Goal: Information Seeking & Learning: Learn about a topic

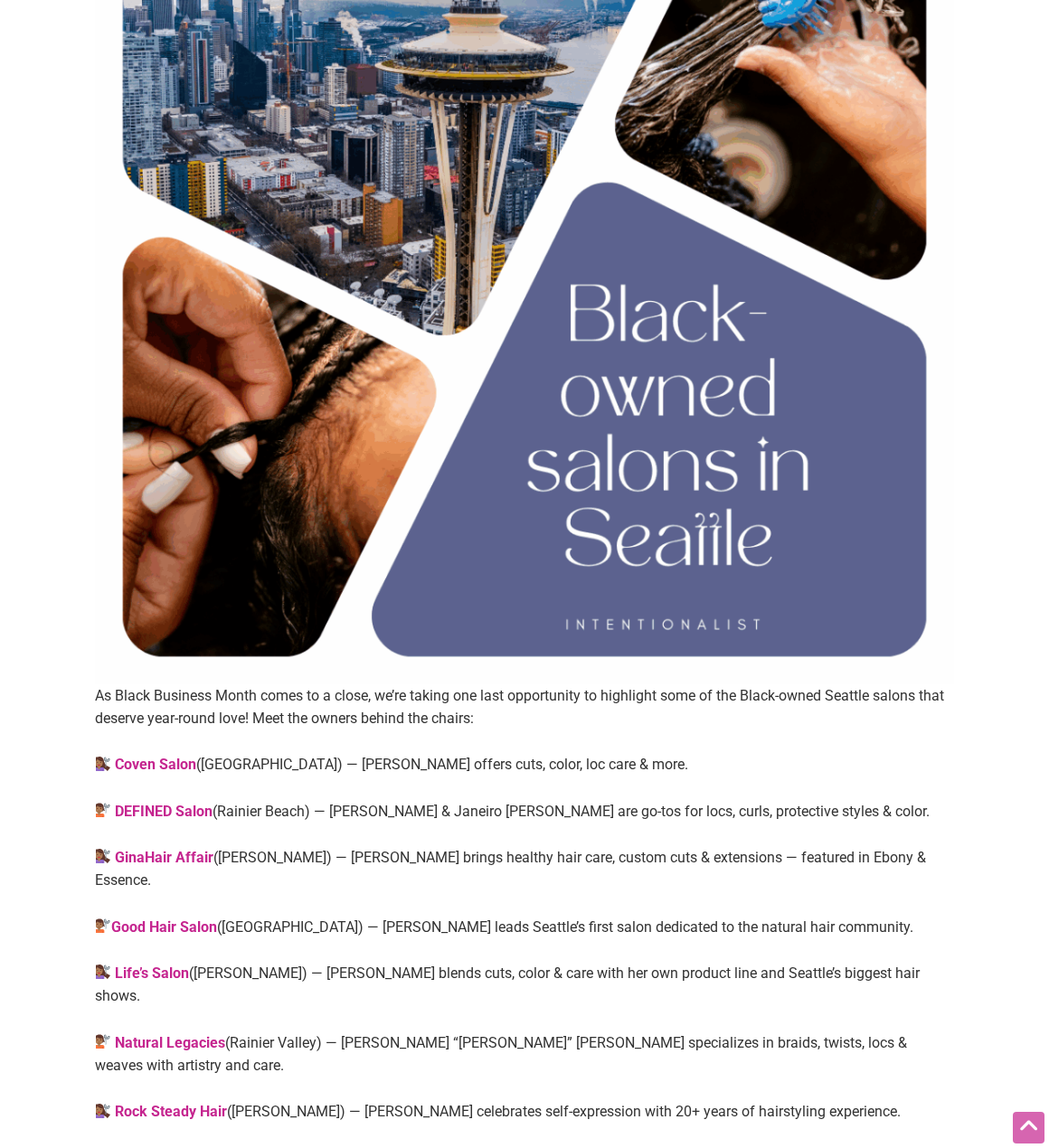
scroll to position [724, 0]
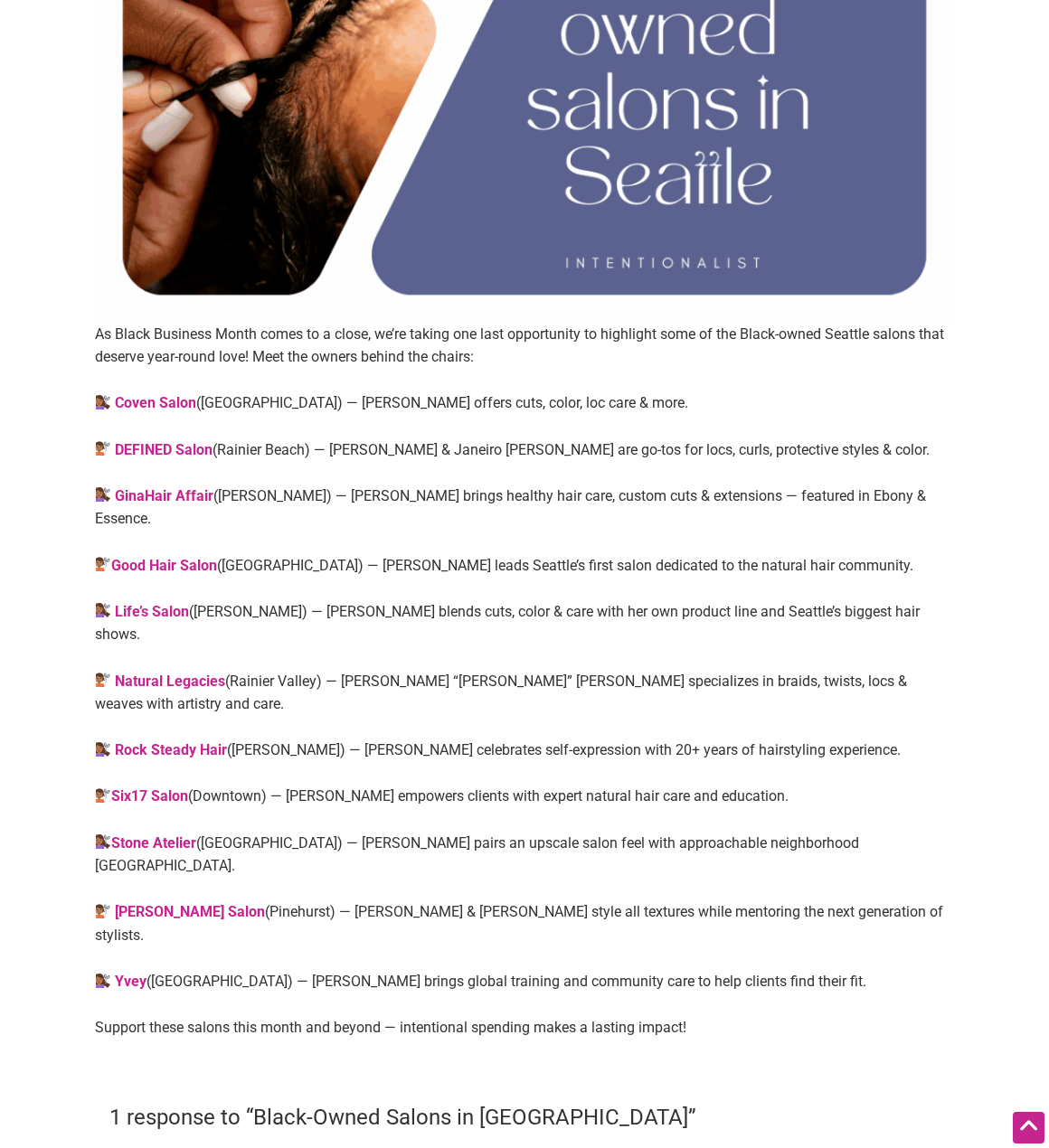
click at [175, 741] on link "Rock Steady Hair" at bounding box center [171, 750] width 112 height 17
click at [166, 788] on strong "Six17 Salon" at bounding box center [150, 796] width 77 height 17
click at [144, 973] on strong "Yvey" at bounding box center [131, 982] width 32 height 17
click at [177, 741] on link "Rock Steady Hair" at bounding box center [171, 750] width 112 height 17
click at [130, 973] on strong "Yvey" at bounding box center [131, 982] width 32 height 17
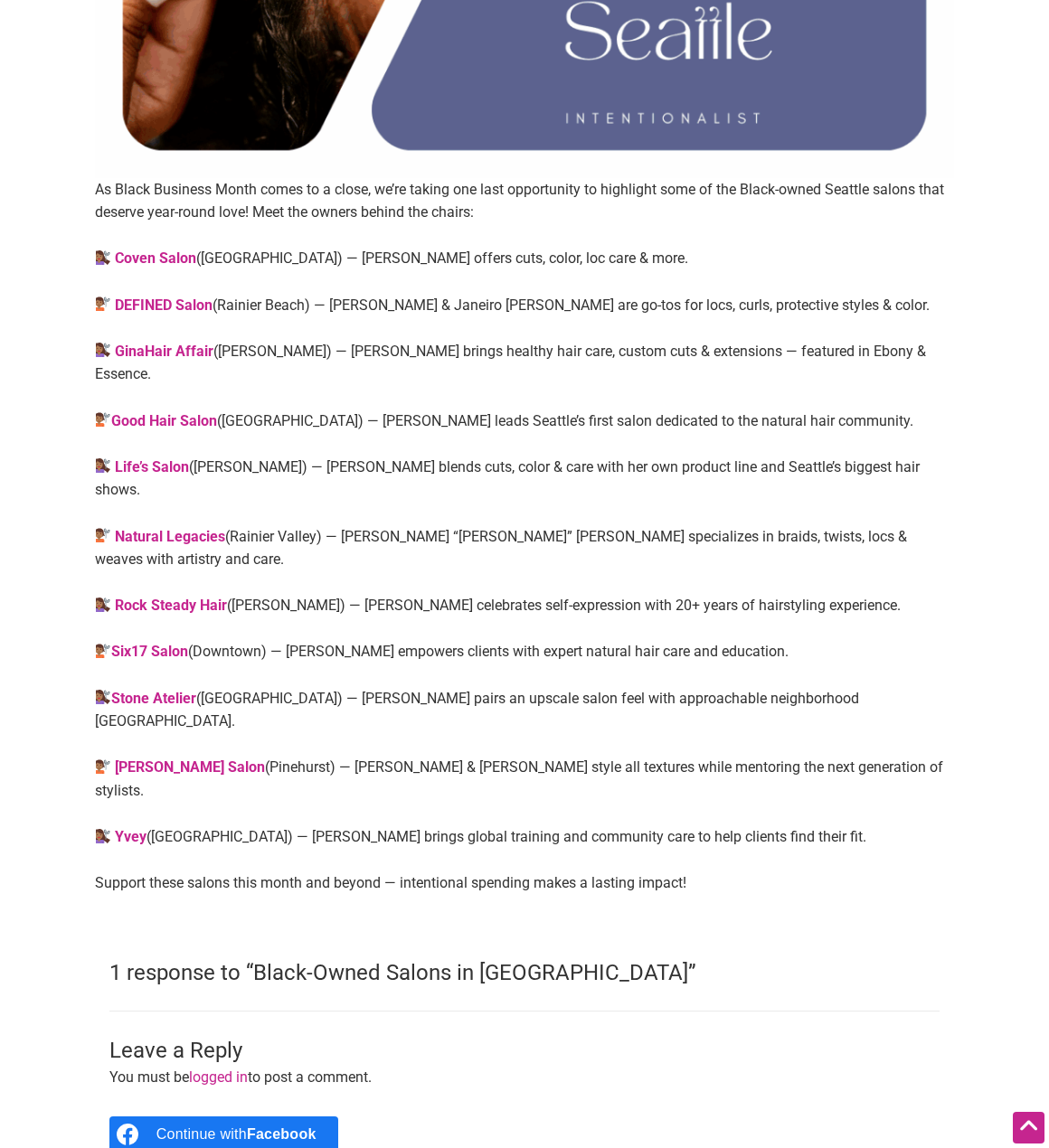
scroll to position [905, 0]
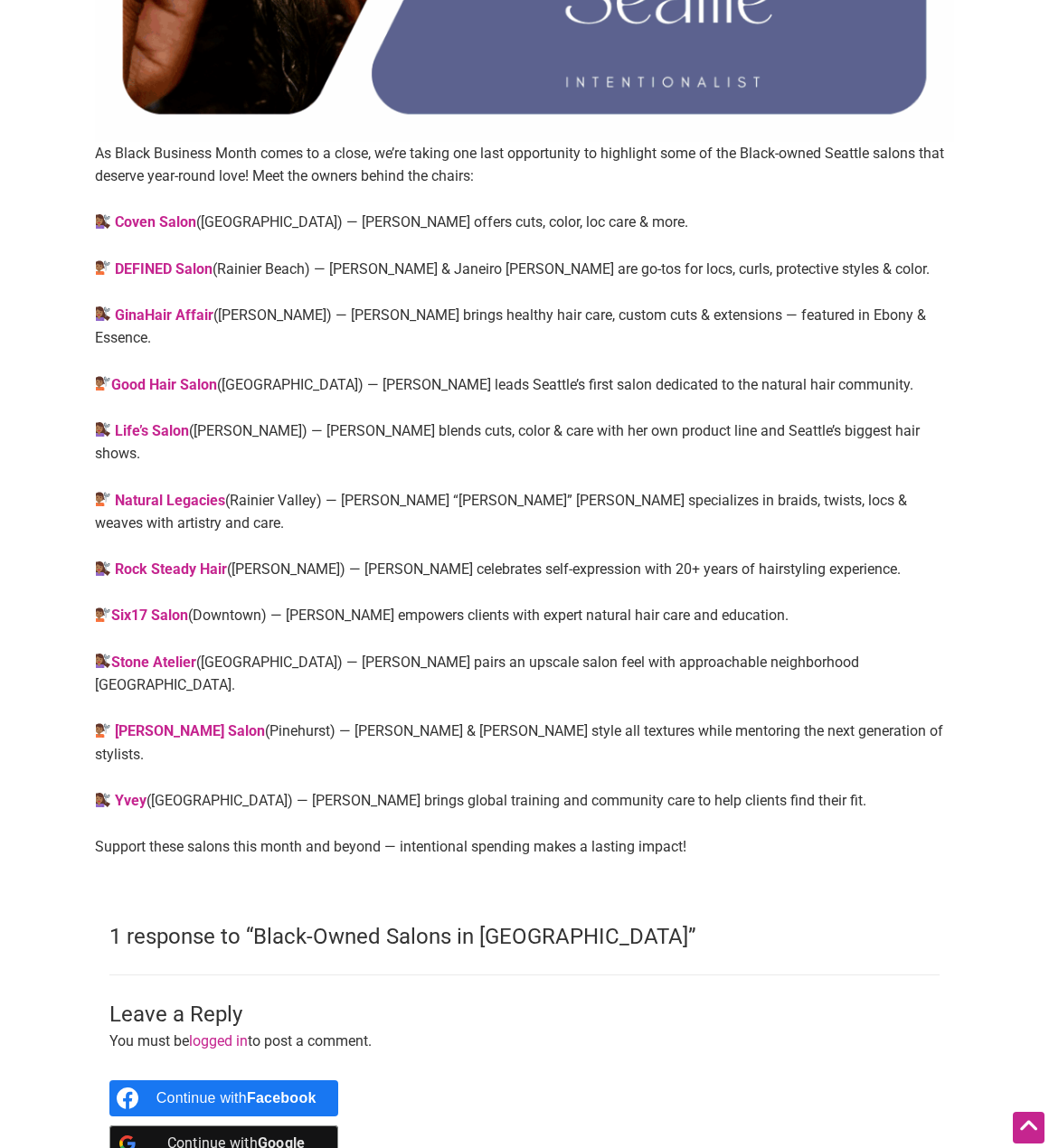
click at [158, 492] on strong "Natural Legacies" at bounding box center [170, 501] width 111 height 17
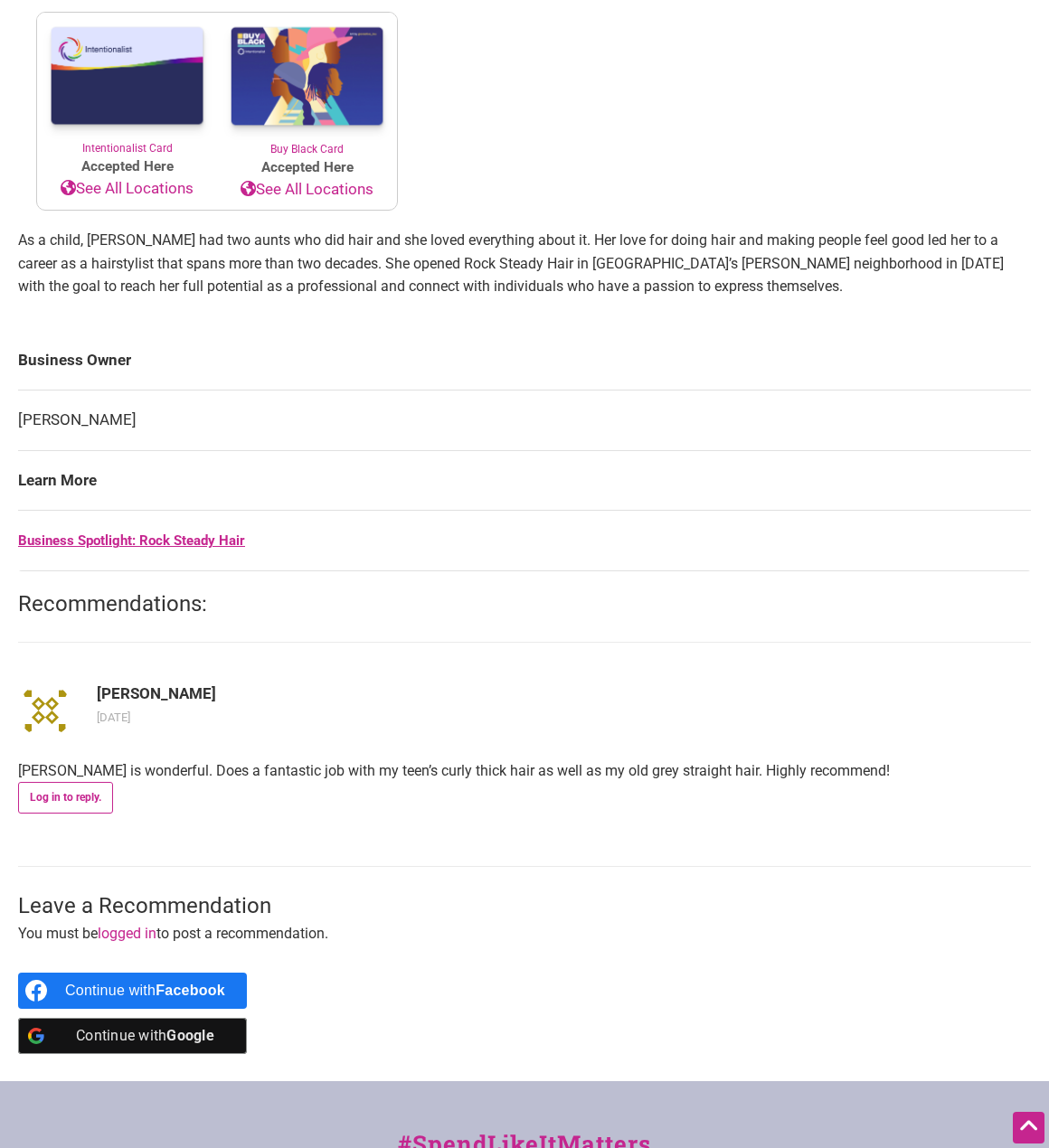
scroll to position [724, 0]
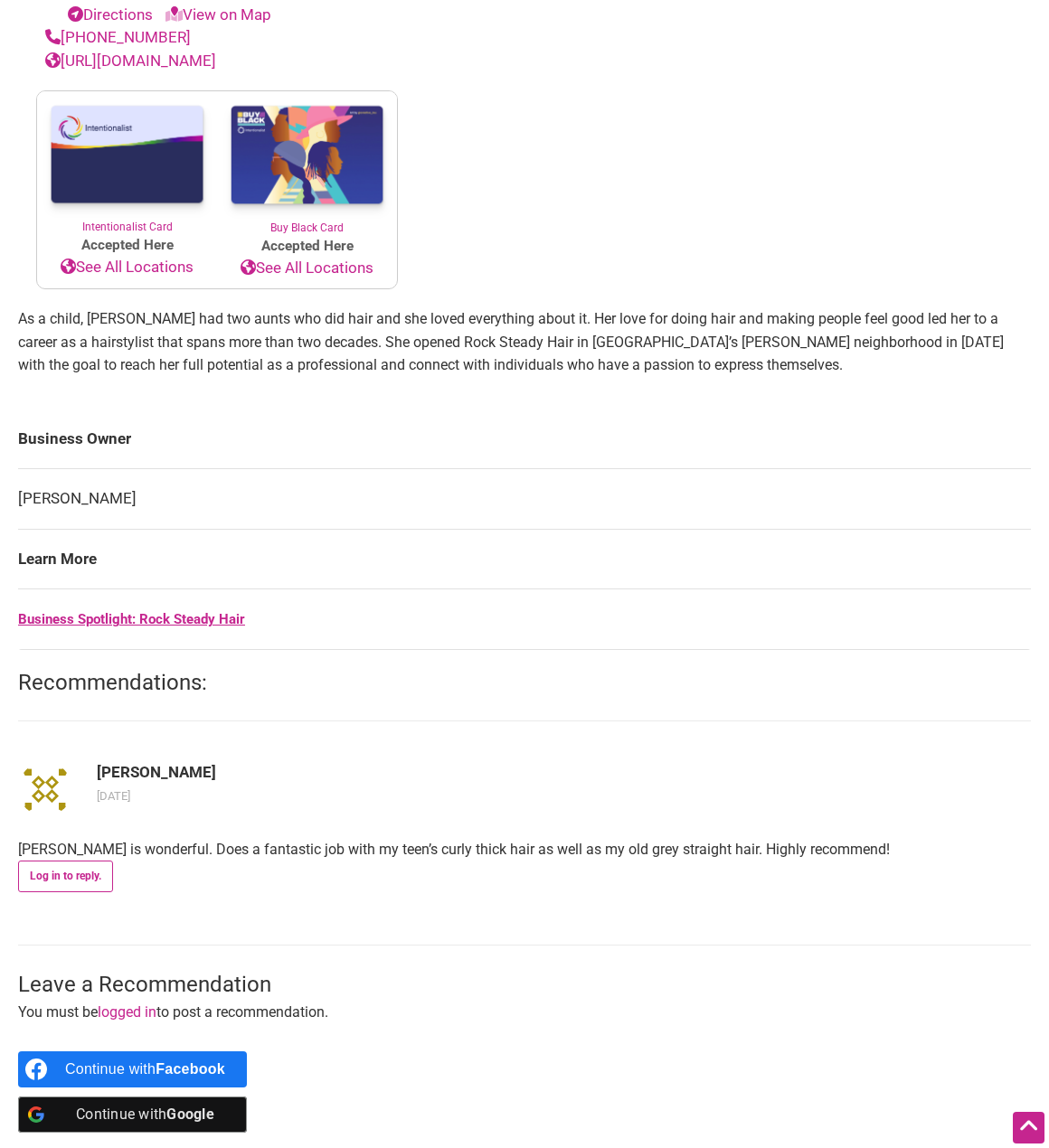
click at [136, 632] on td "Business Spotlight: Rock Steady Hair" at bounding box center [524, 620] width 1013 height 60
click at [148, 618] on strong "Business Spotlight: Rock Steady Hair" at bounding box center [131, 620] width 227 height 17
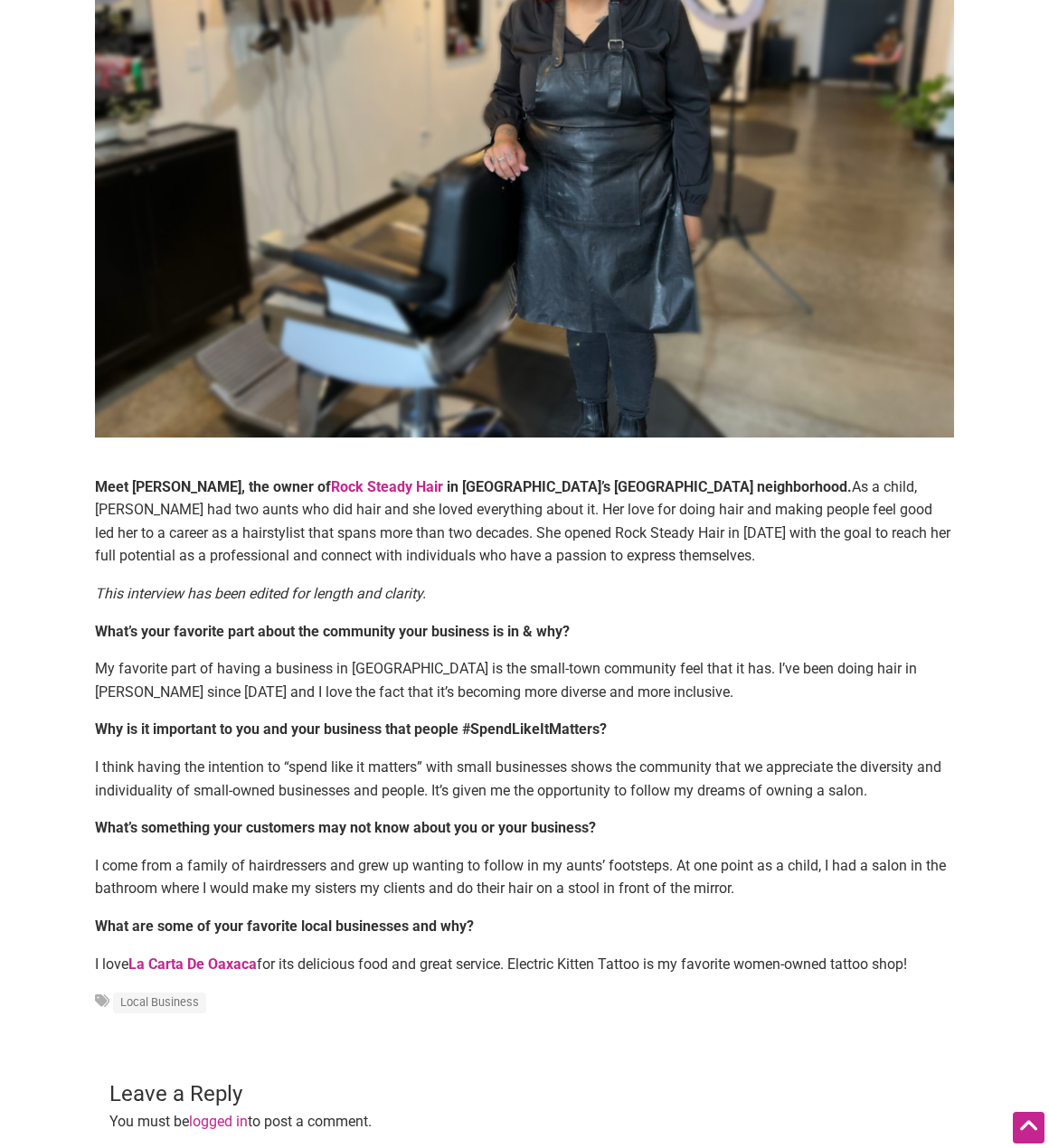
scroll to position [361, 0]
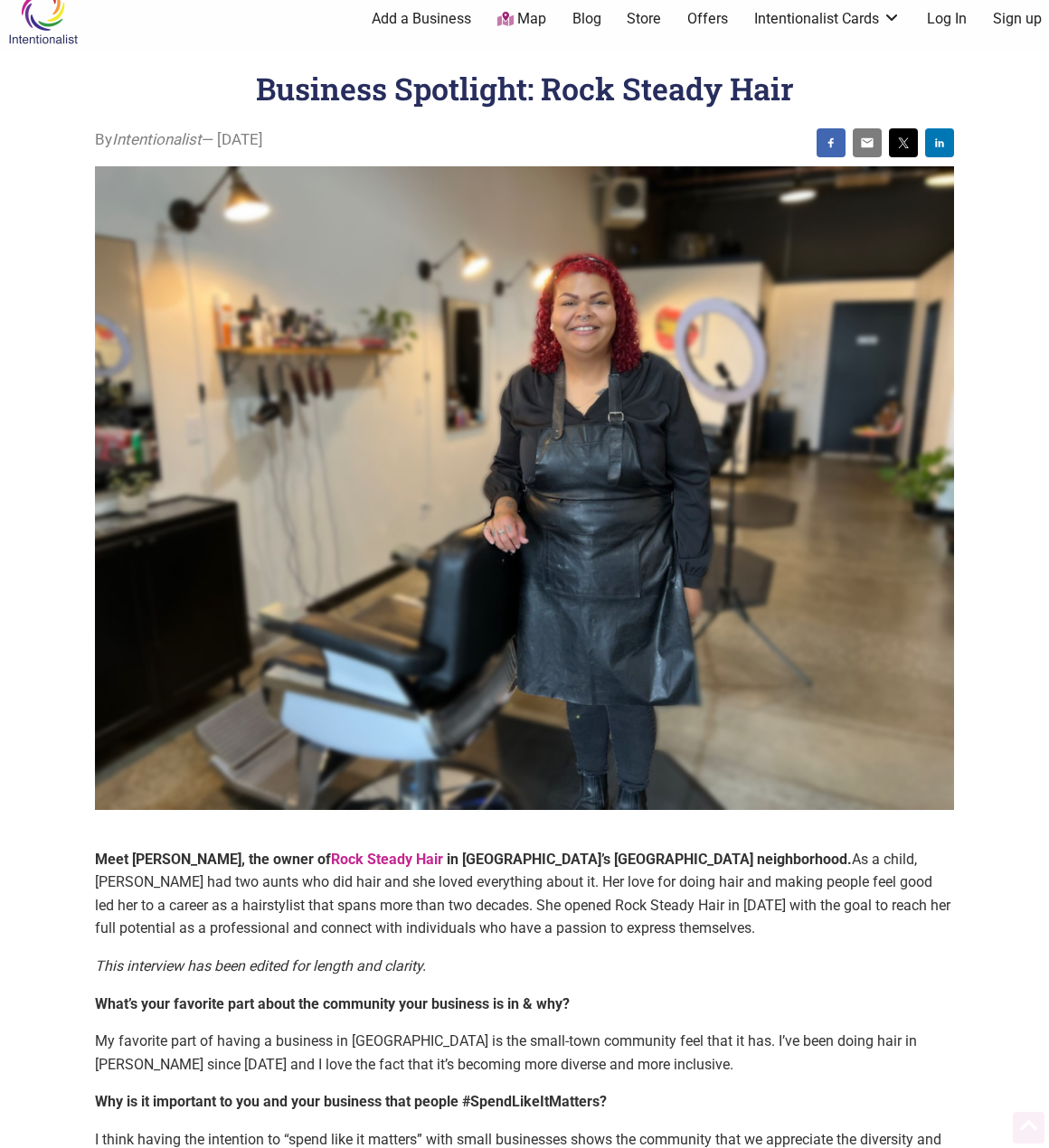
scroll to position [0, 0]
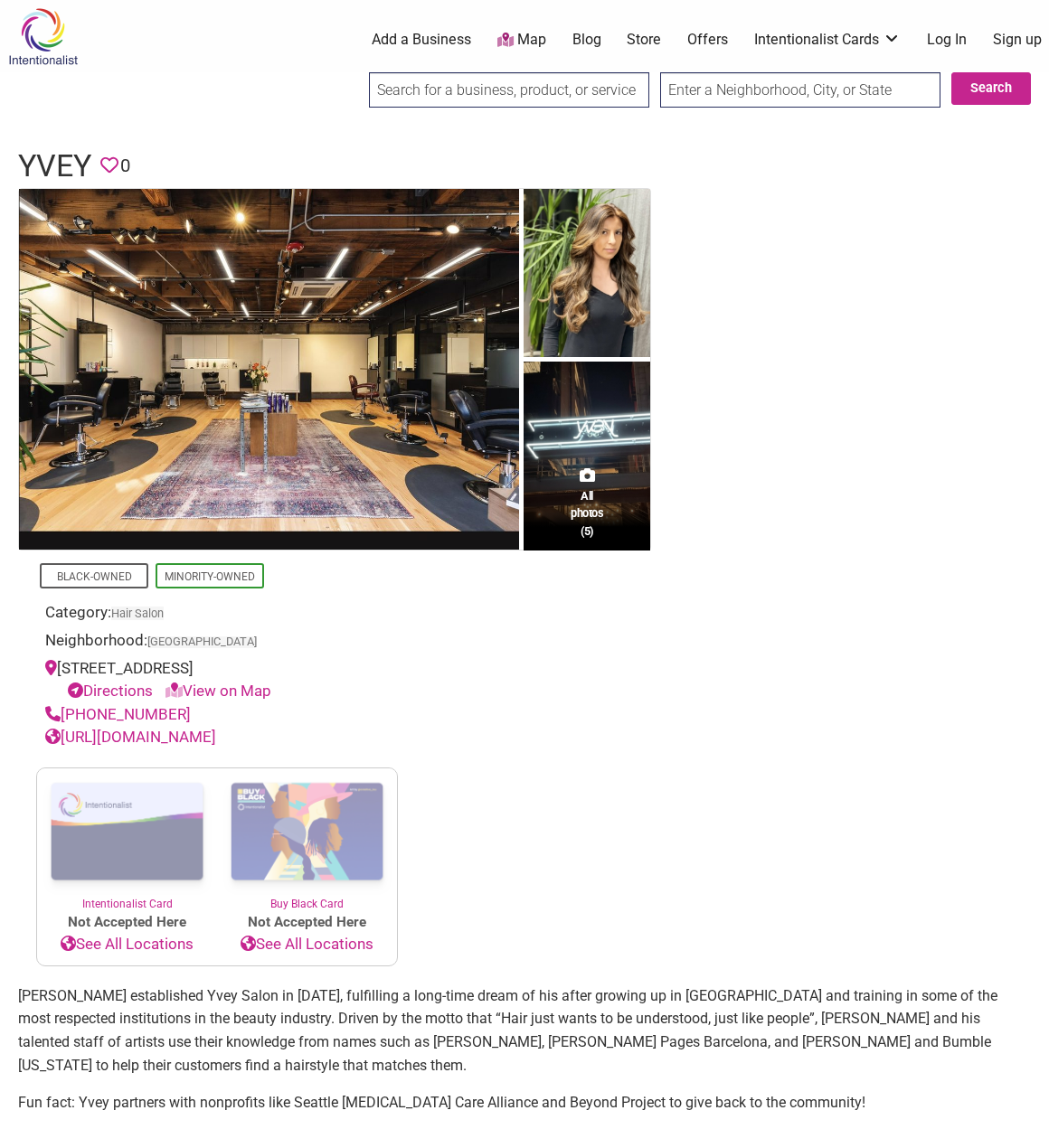
click at [177, 741] on link "https://www.yvey.com/" at bounding box center [131, 737] width 171 height 18
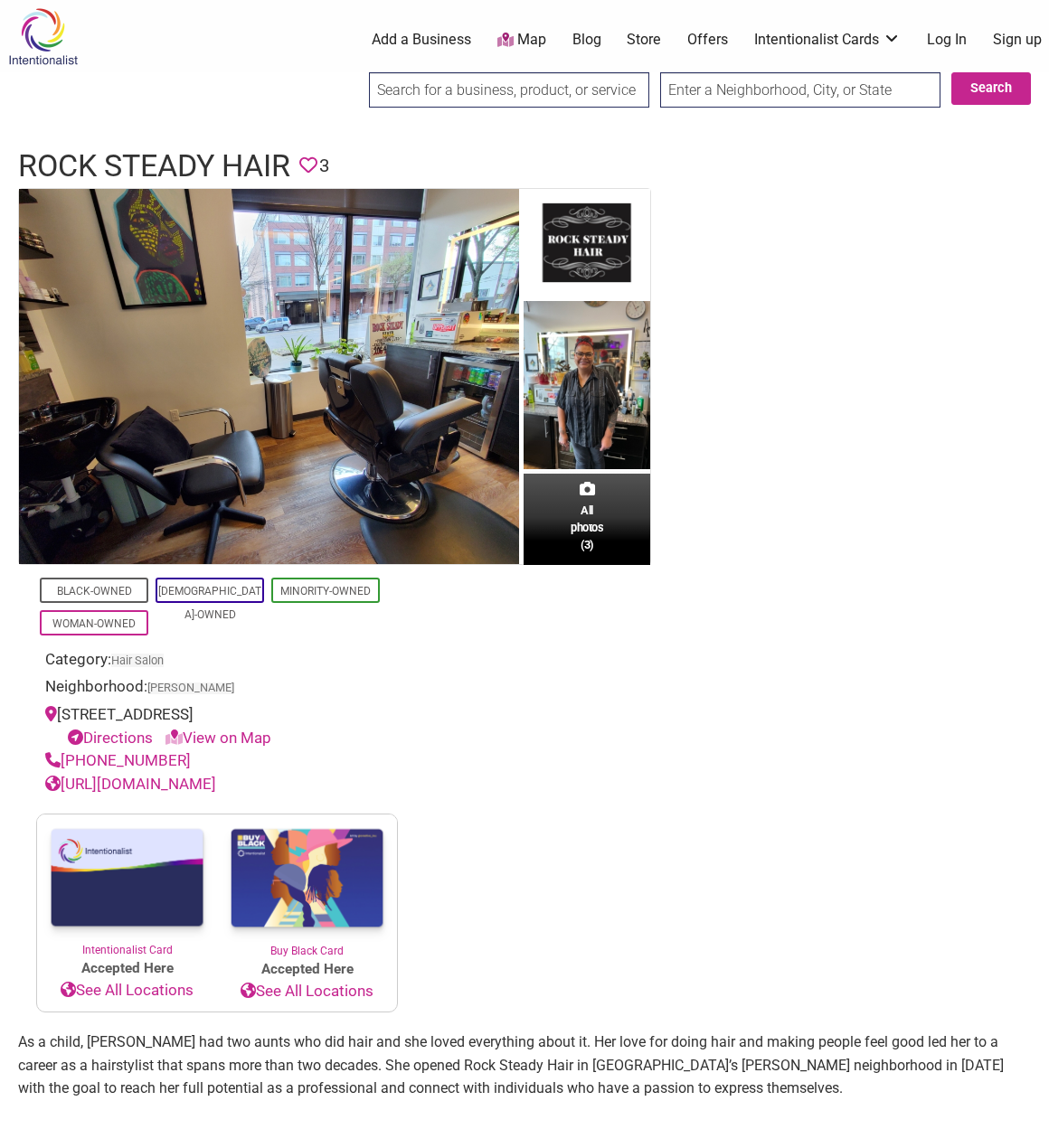
scroll to position [181, 0]
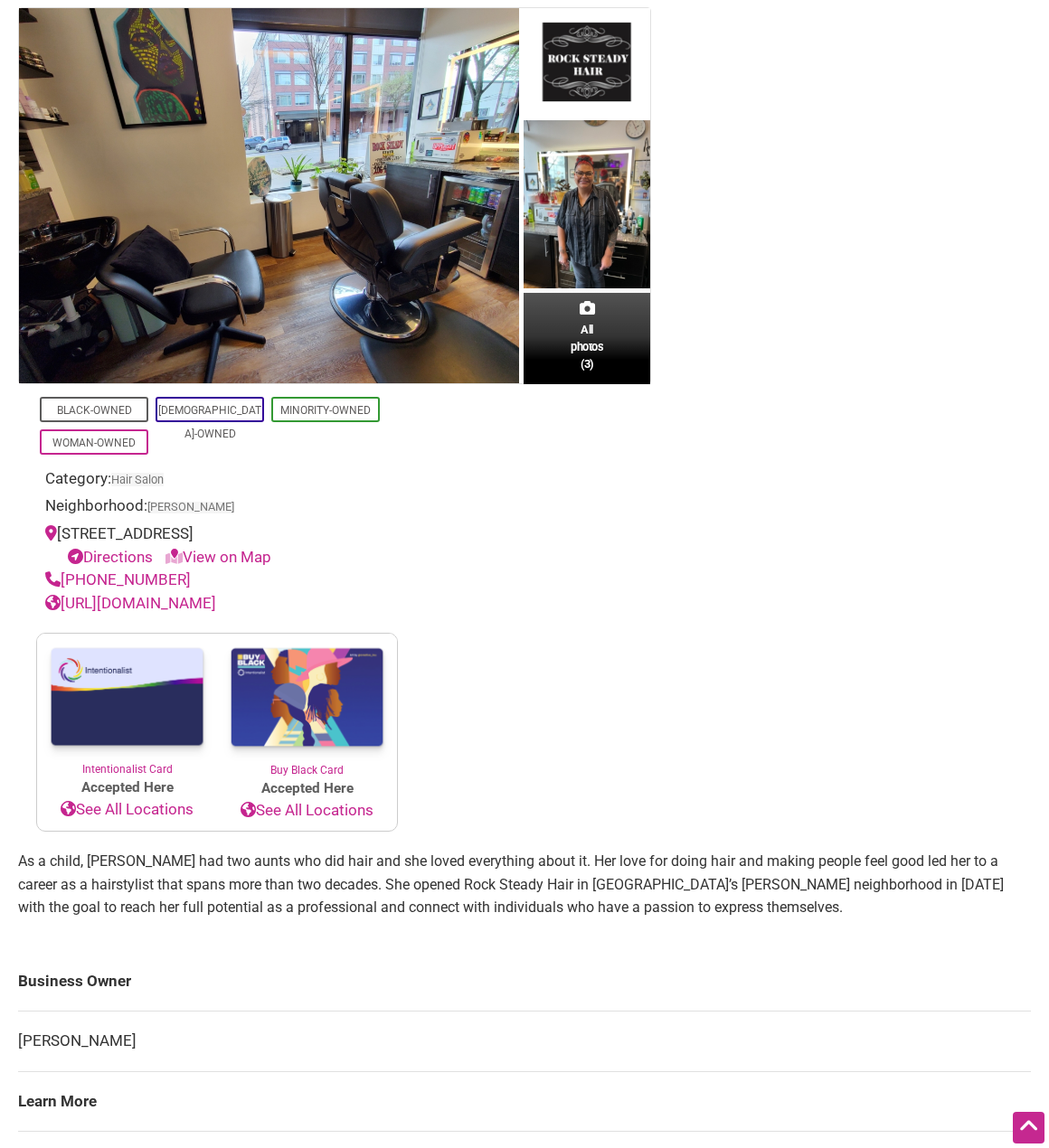
click at [154, 601] on link "[URL][DOMAIN_NAME]" at bounding box center [131, 603] width 171 height 18
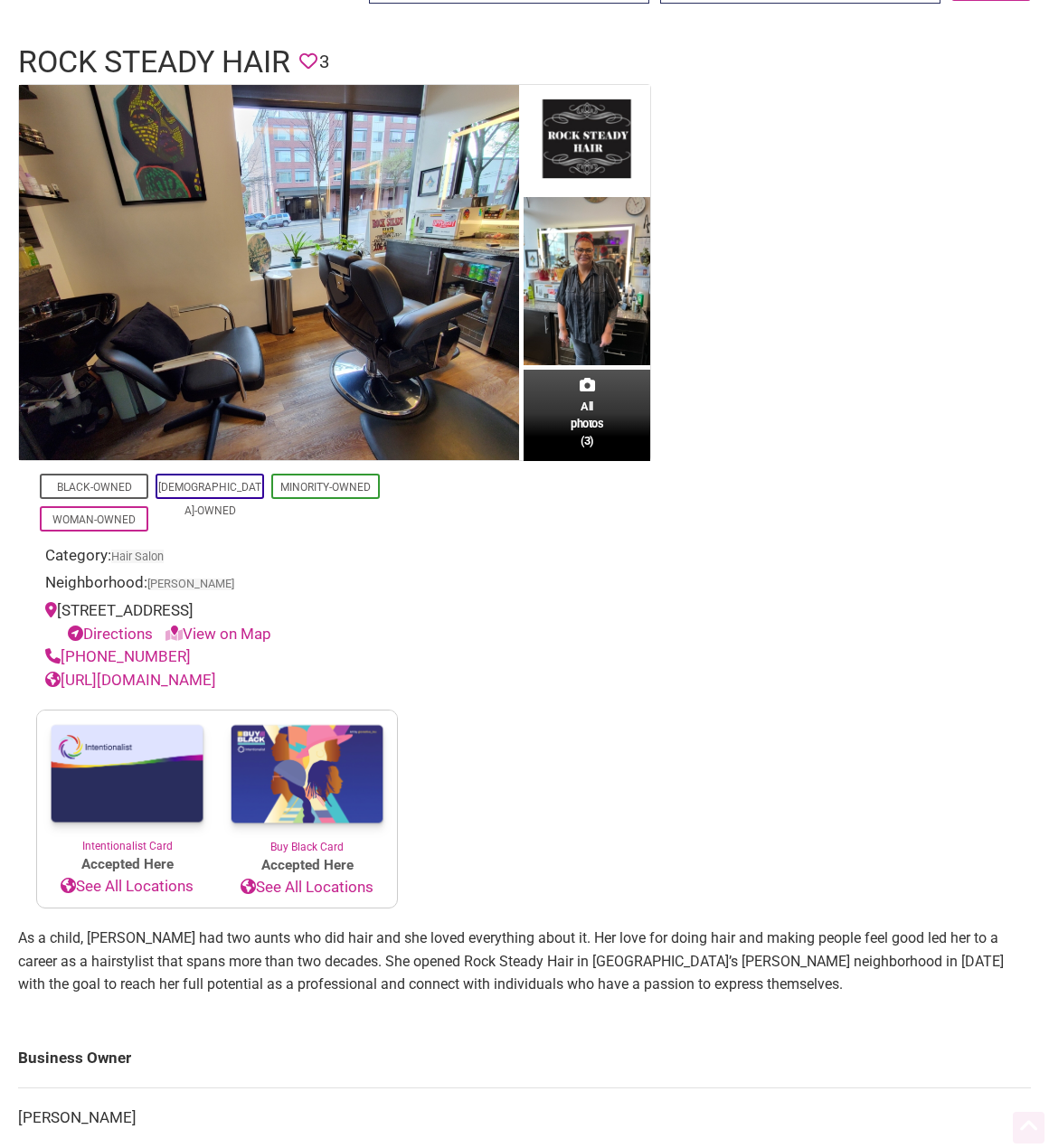
scroll to position [0, 0]
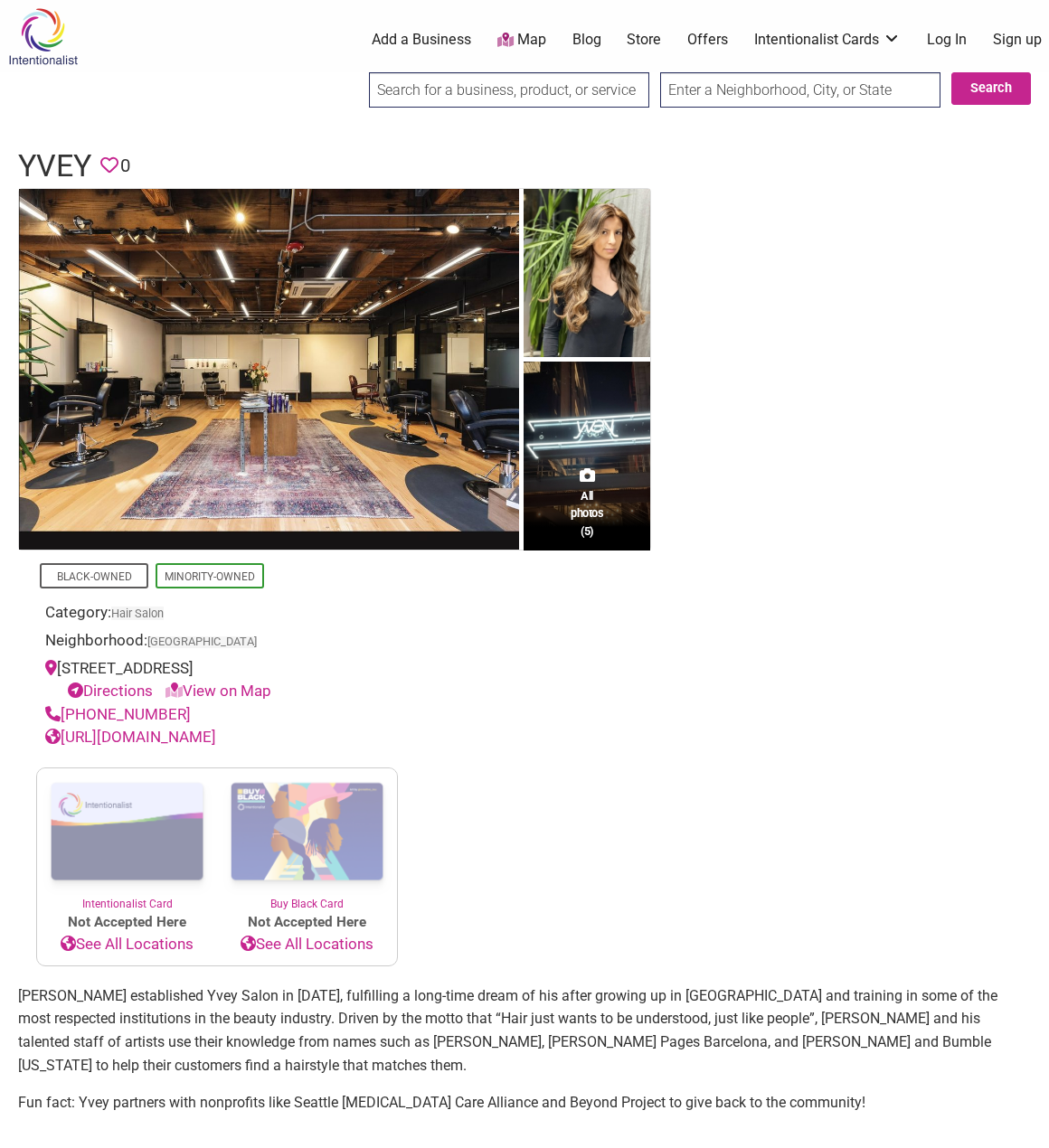
click at [118, 739] on link "[URL][DOMAIN_NAME]" at bounding box center [131, 737] width 171 height 18
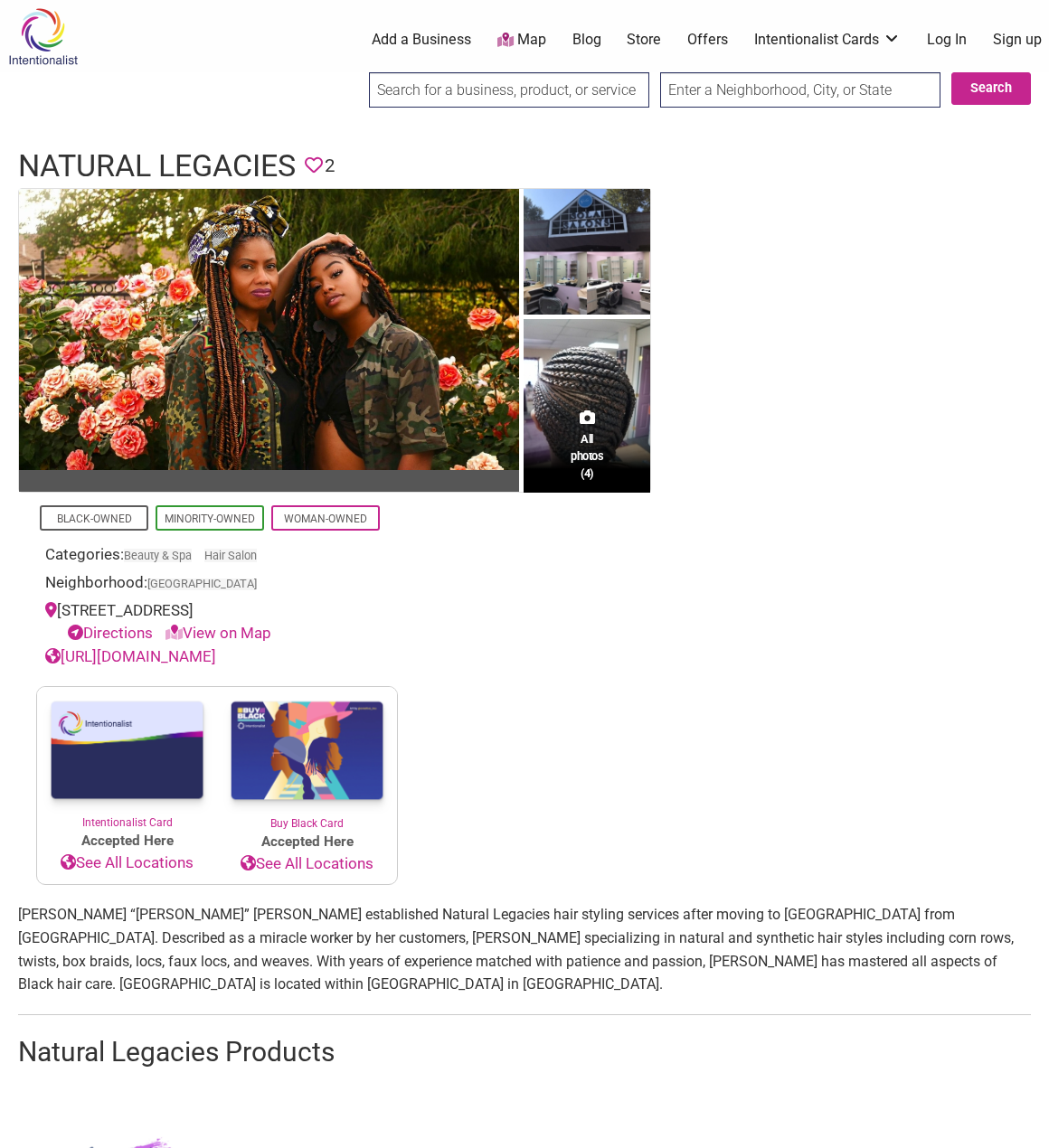
click at [160, 664] on link "[URL][DOMAIN_NAME]" at bounding box center [131, 656] width 171 height 18
click at [452, 804] on section "All photos (4) Black-Owned Minority-Owned Woman-Owned Categories: Beauty & Spa …" at bounding box center [524, 537] width 1013 height 698
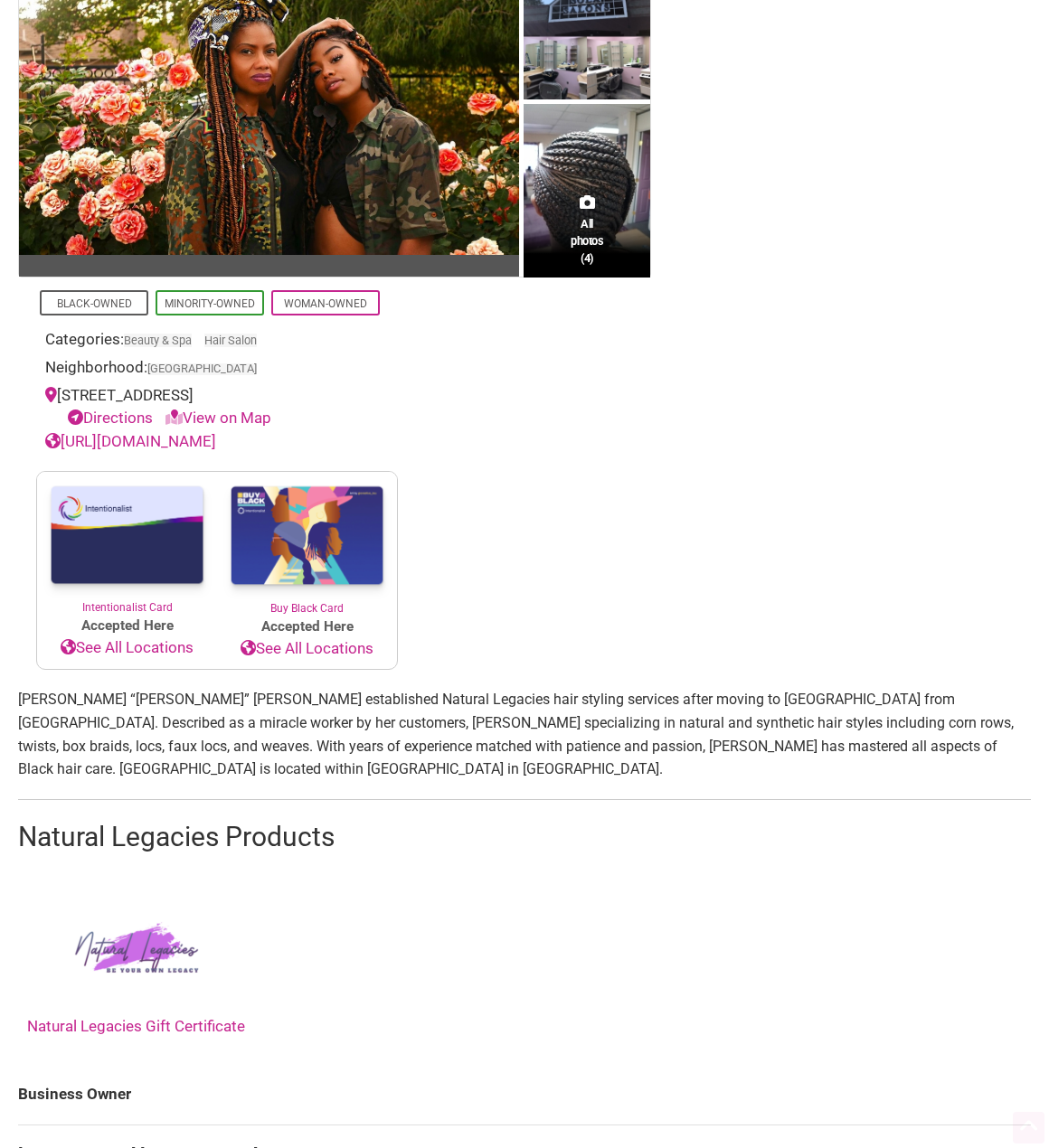
scroll to position [271, 0]
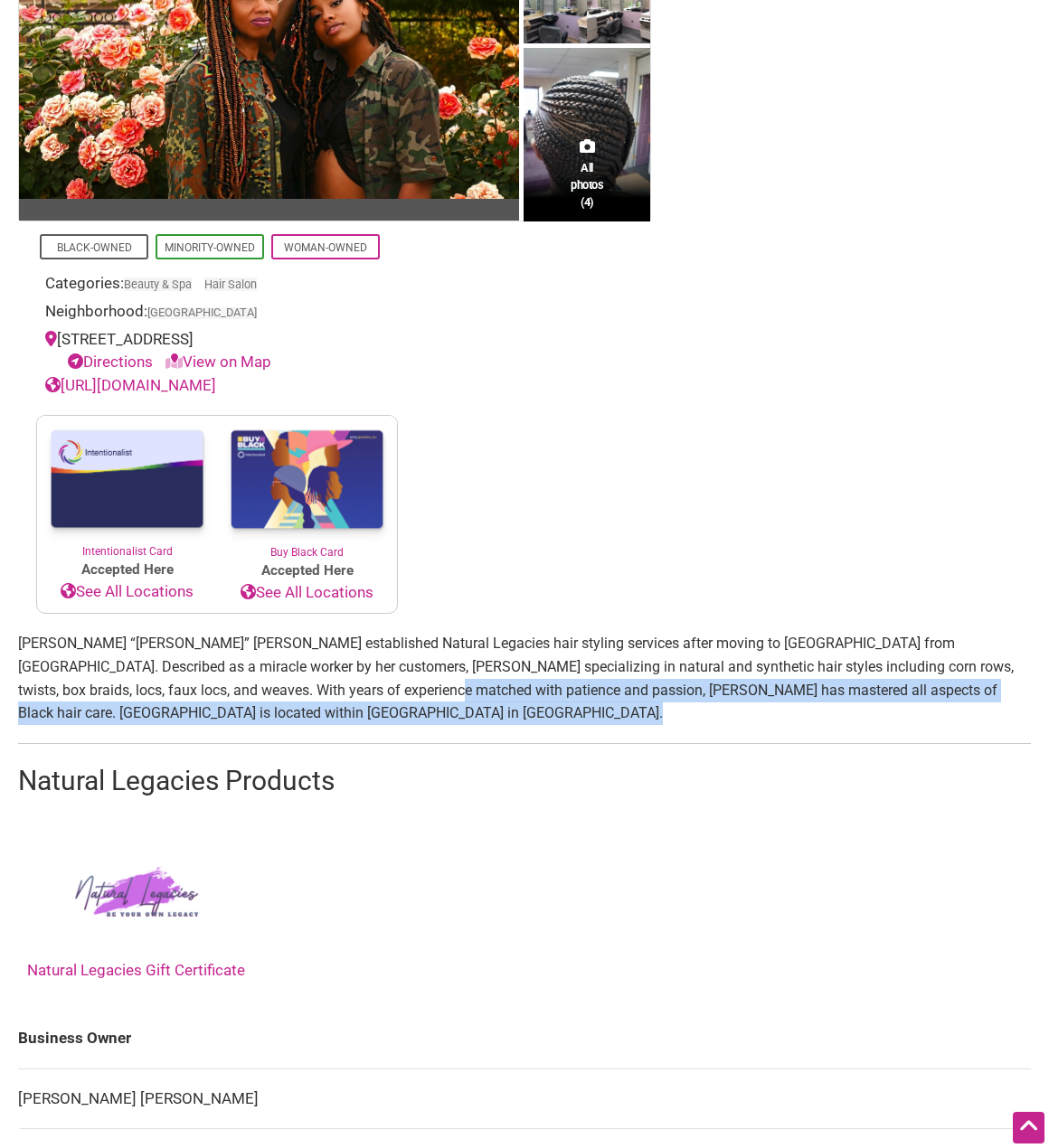
drag, startPoint x: 307, startPoint y: 688, endPoint x: 643, endPoint y: 708, distance: 336.6
click at [643, 708] on section "[PERSON_NAME] “[PERSON_NAME]” [PERSON_NAME] established Natural Legacies hair s…" at bounding box center [524, 811] width 1013 height 359
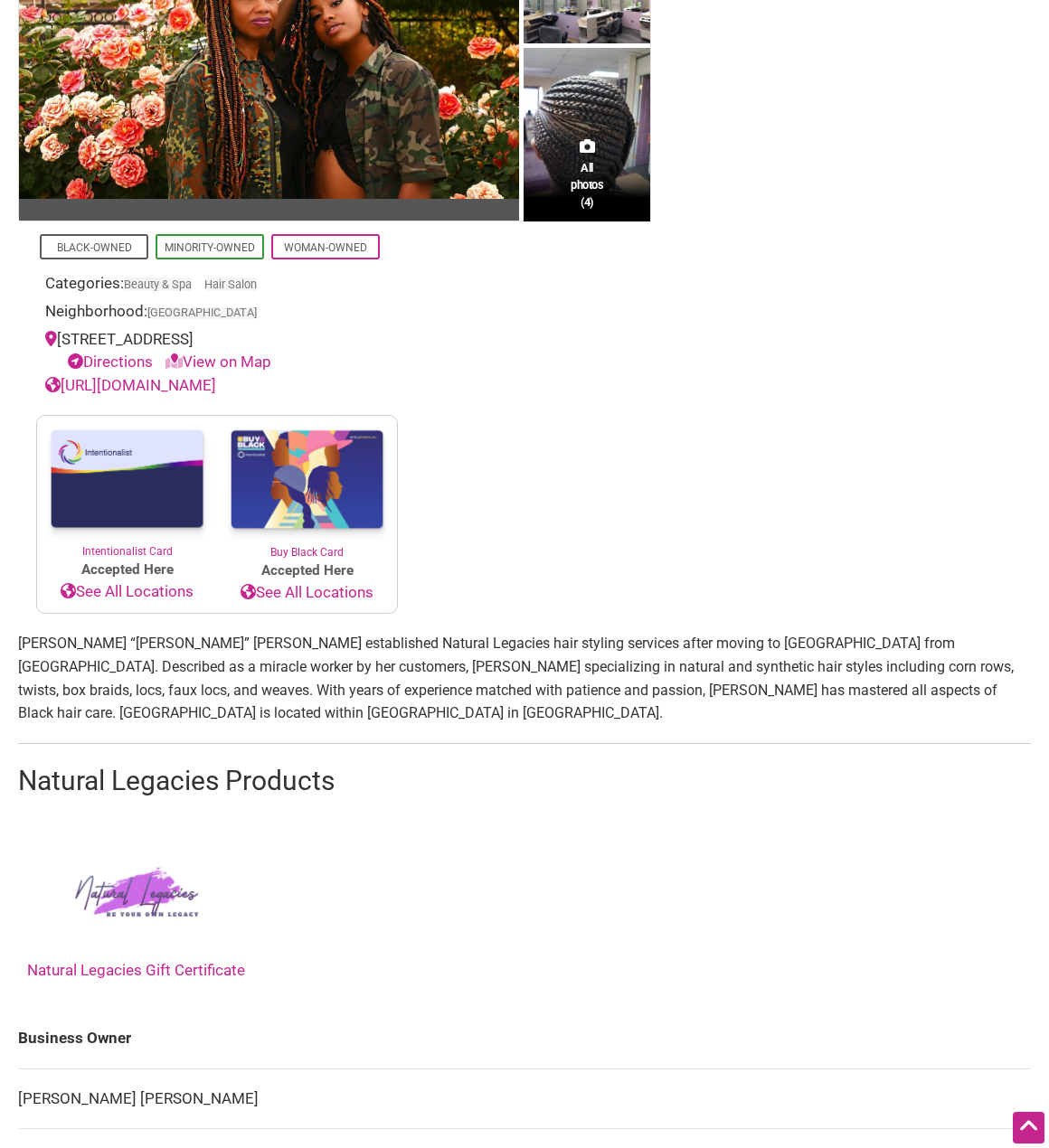
click at [507, 709] on section "[PERSON_NAME] “[PERSON_NAME]” [PERSON_NAME] established Natural Legacies hair s…" at bounding box center [524, 811] width 1013 height 359
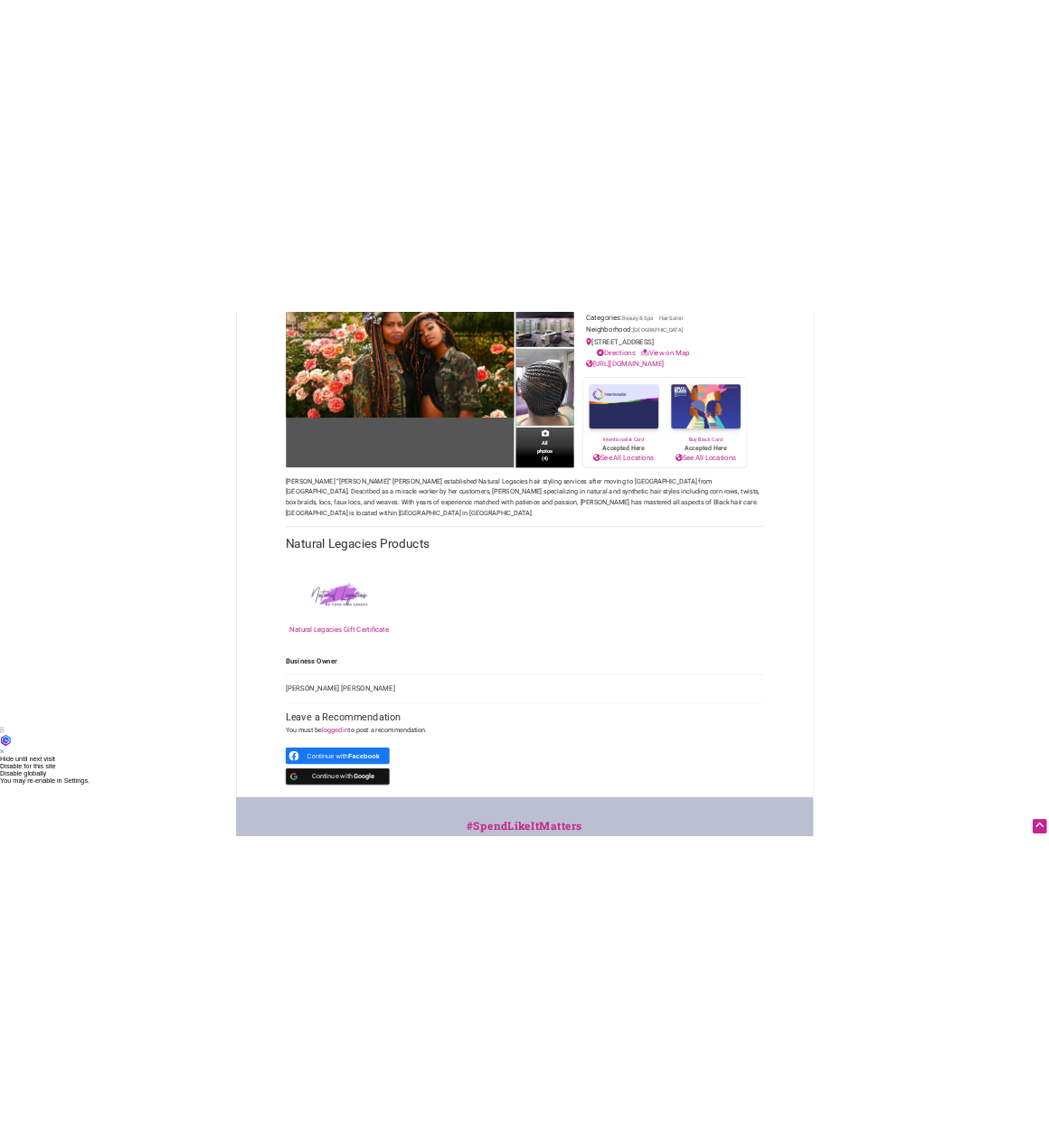
scroll to position [542, 0]
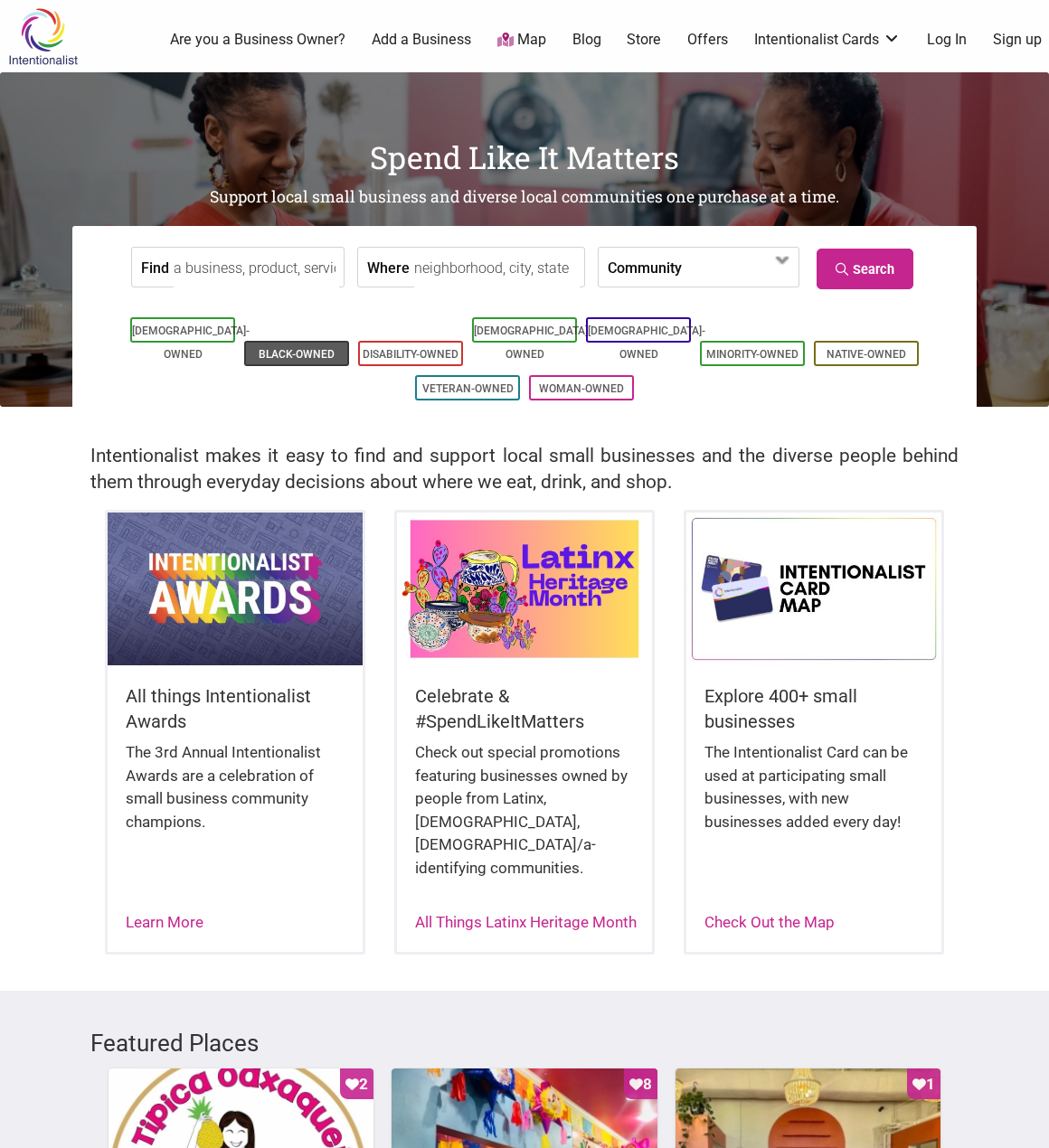
click at [295, 348] on link "Black-Owned" at bounding box center [296, 355] width 76 height 13
click at [462, 272] on input "Where" at bounding box center [497, 268] width 165 height 41
click at [451, 268] on input "Seattl;e" at bounding box center [497, 268] width 165 height 41
click at [439, 267] on input "Seattl;e" at bounding box center [497, 268] width 165 height 41
type input "Seattle"
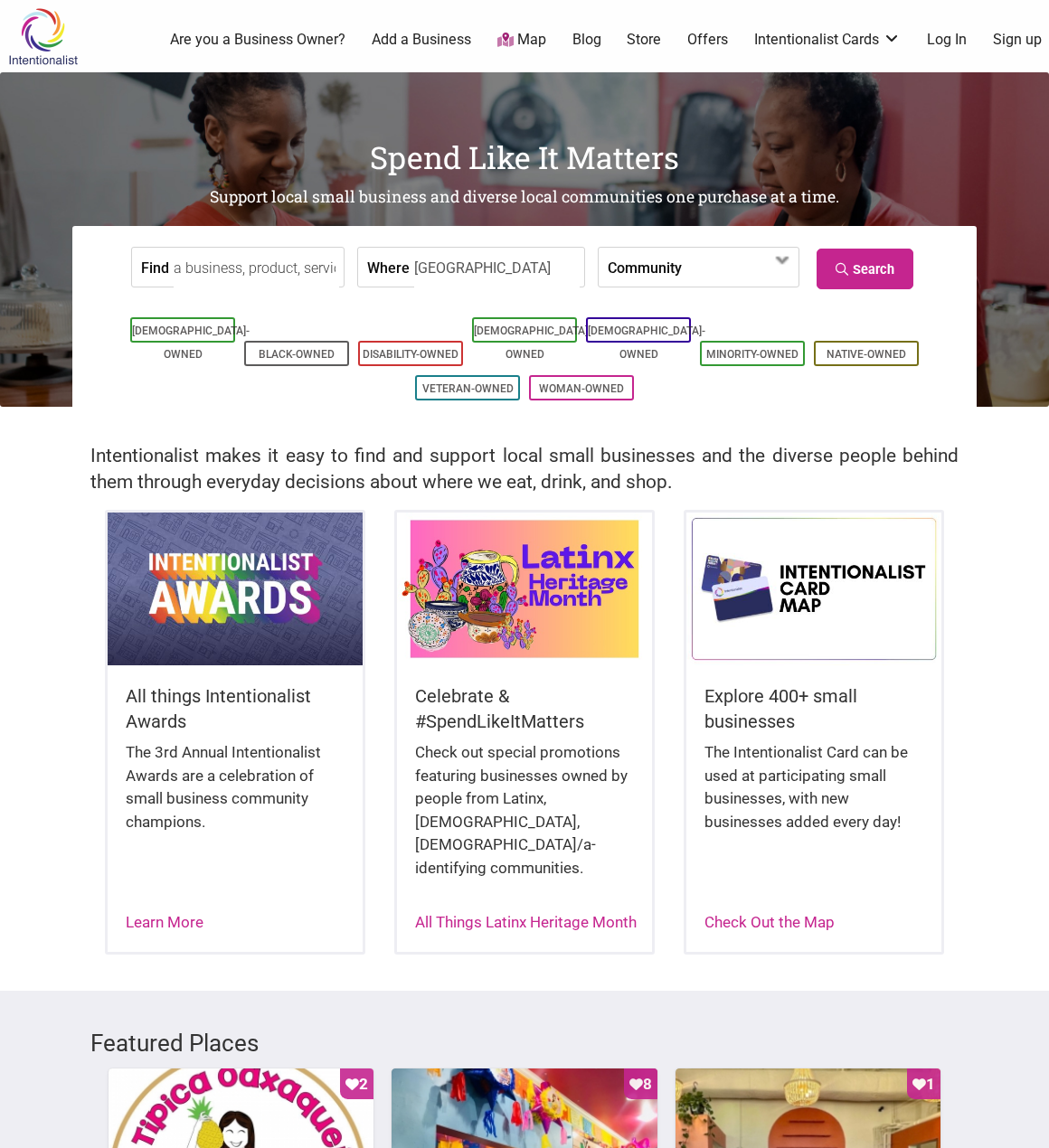
click at [310, 318] on ul "Asian-Owned Black-Owned Disability-Owned Latino-Owned LGBTQ-Owned Minority-Owne…" at bounding box center [524, 359] width 877 height 92
click at [310, 348] on link "Black-Owned" at bounding box center [296, 355] width 76 height 13
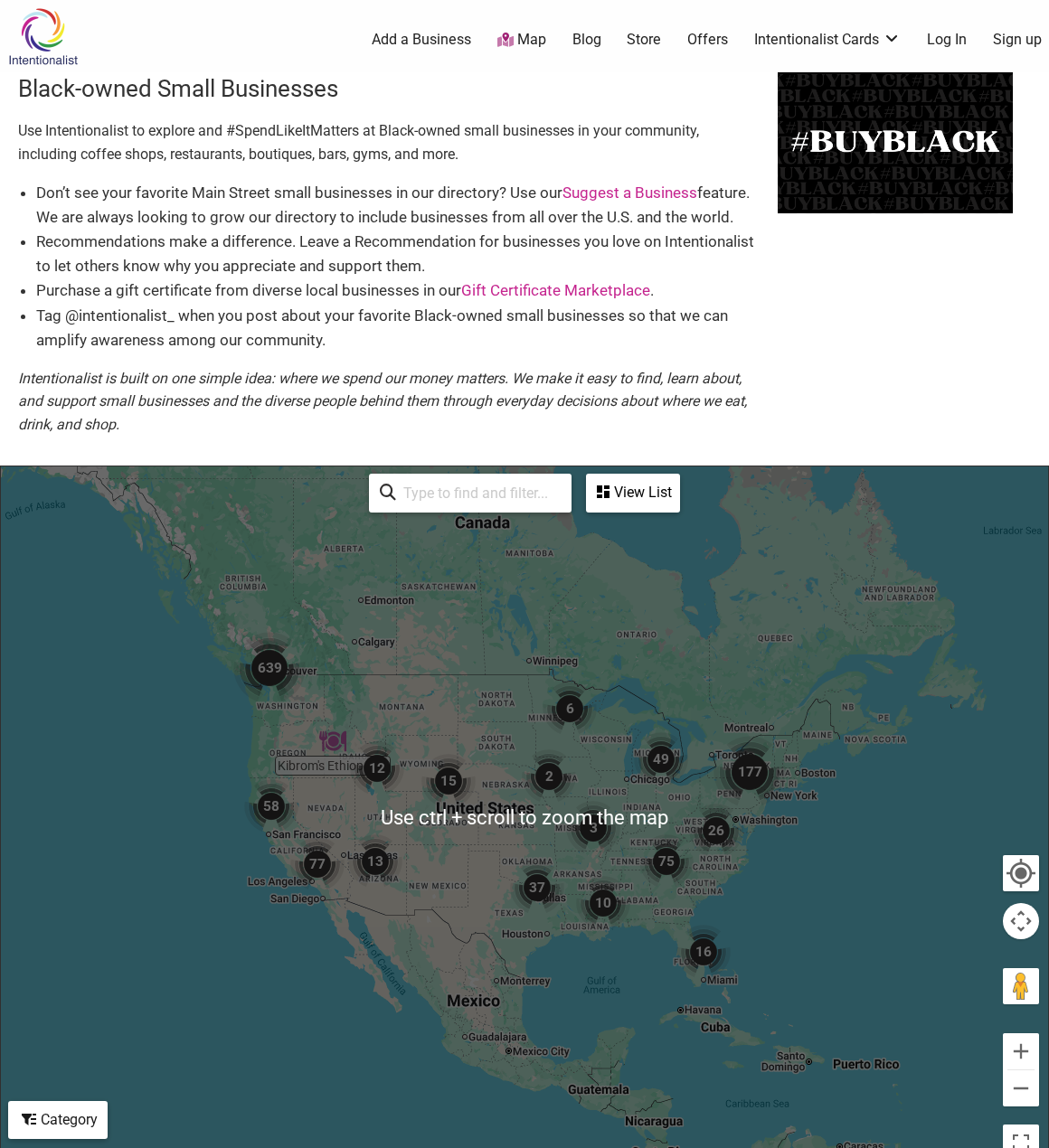
click at [280, 681] on img "639" at bounding box center [269, 668] width 72 height 72
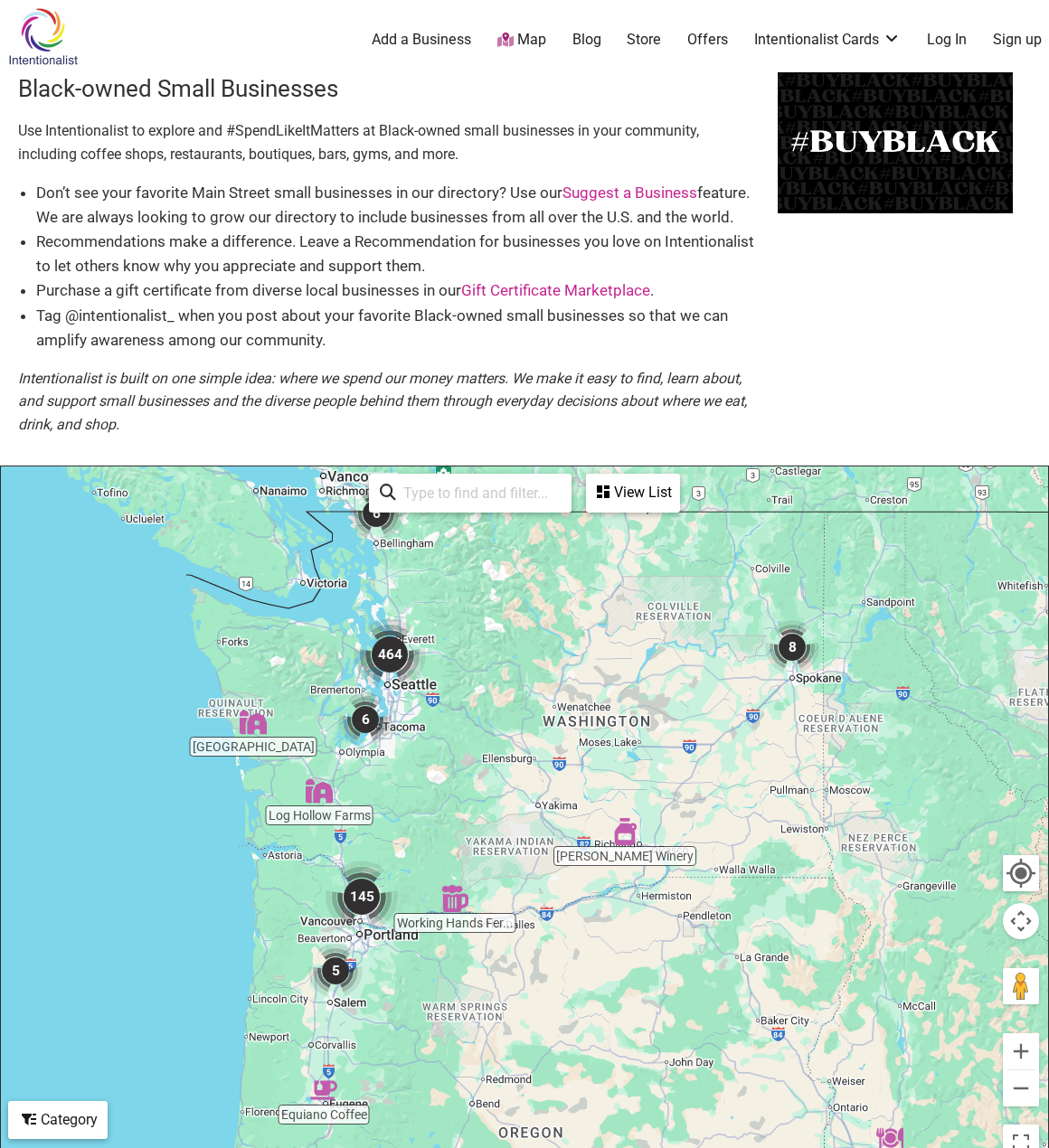
click at [419, 721] on div "To navigate, press the arrow keys." at bounding box center [524, 817] width 1047 height 703
click at [395, 669] on img "464" at bounding box center [390, 655] width 72 height 72
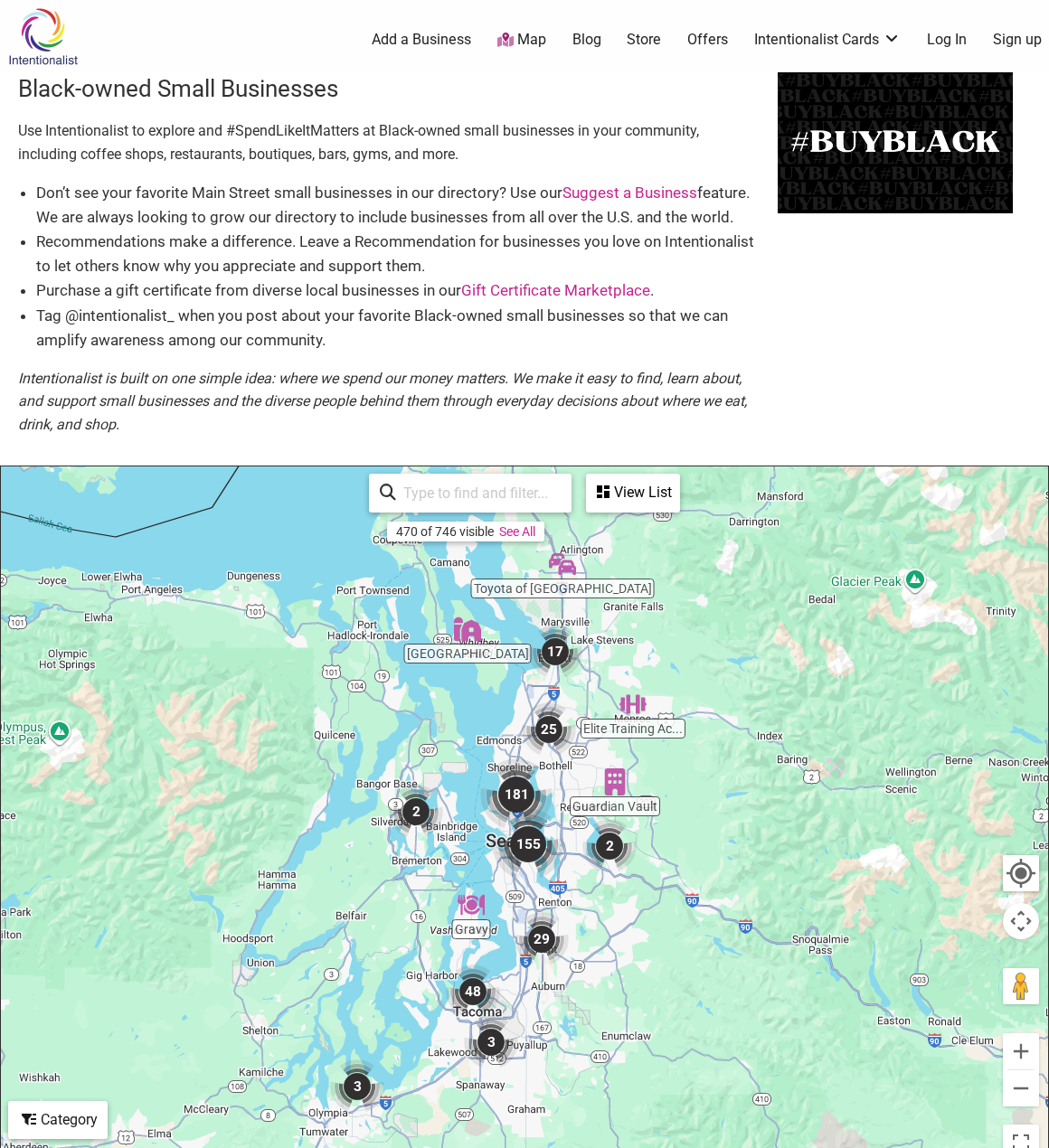
click at [524, 798] on img "181" at bounding box center [517, 795] width 72 height 72
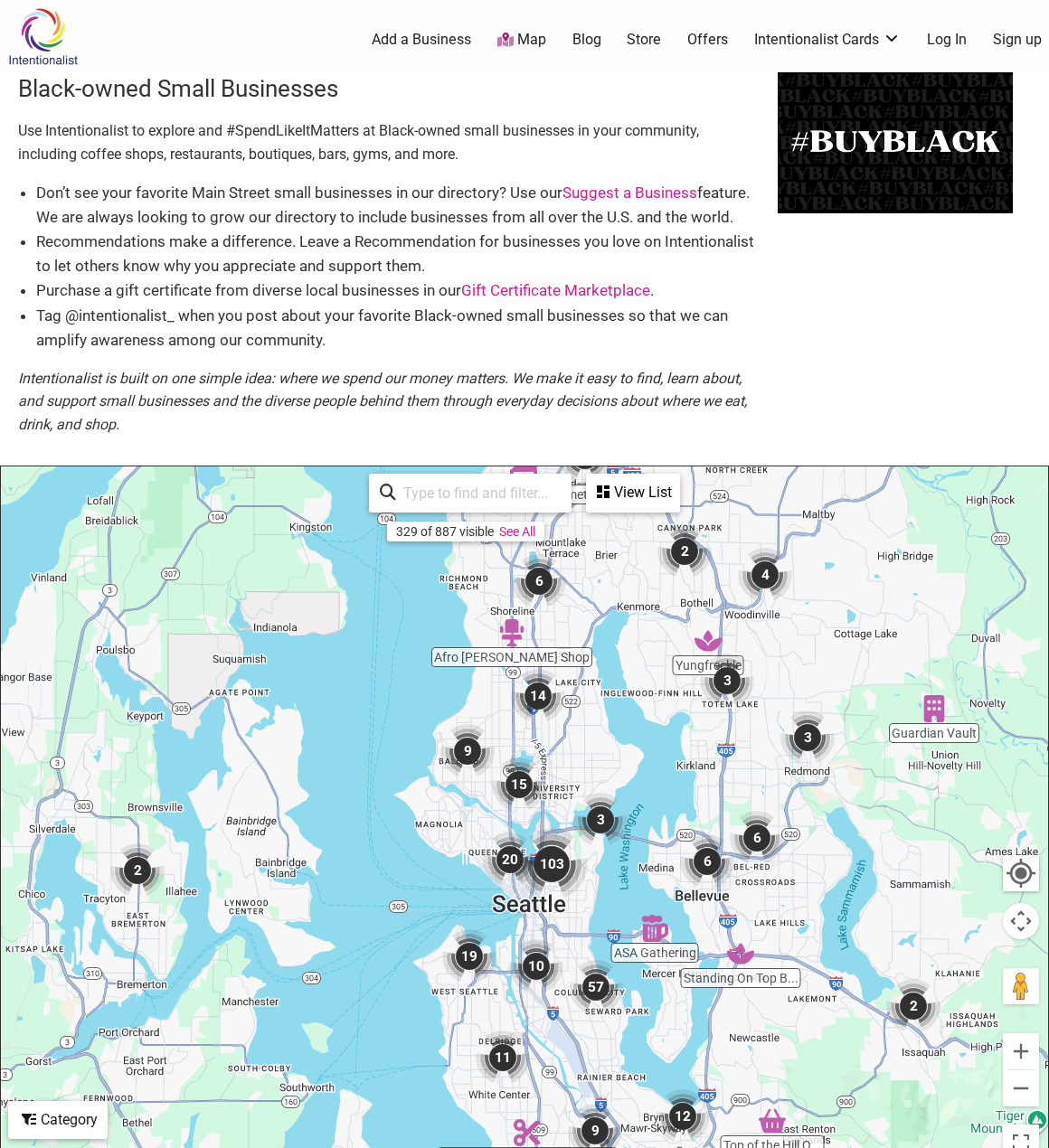
click at [551, 863] on img "103" at bounding box center [552, 865] width 72 height 72
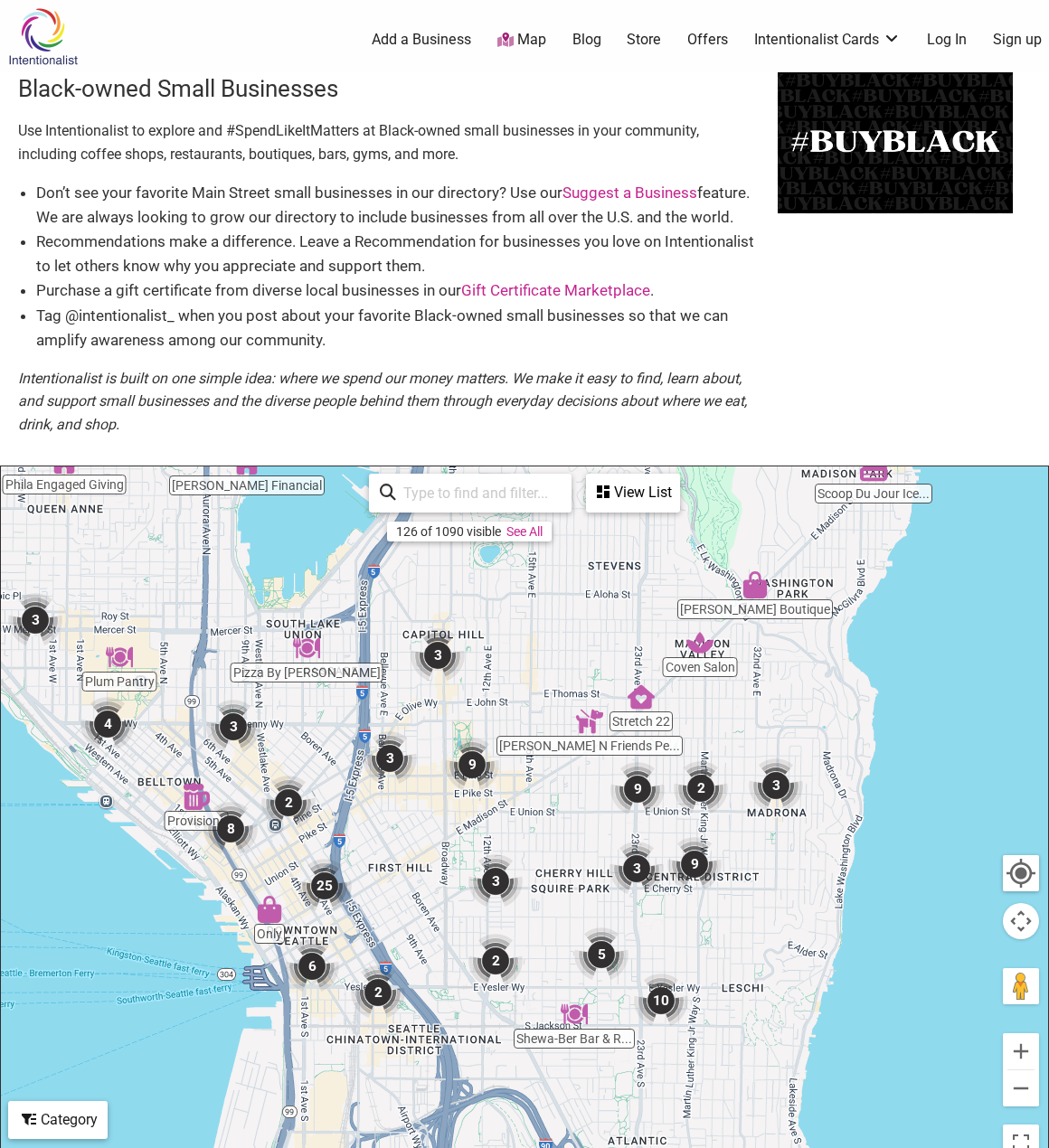
click at [488, 886] on img "3" at bounding box center [495, 881] width 54 height 54
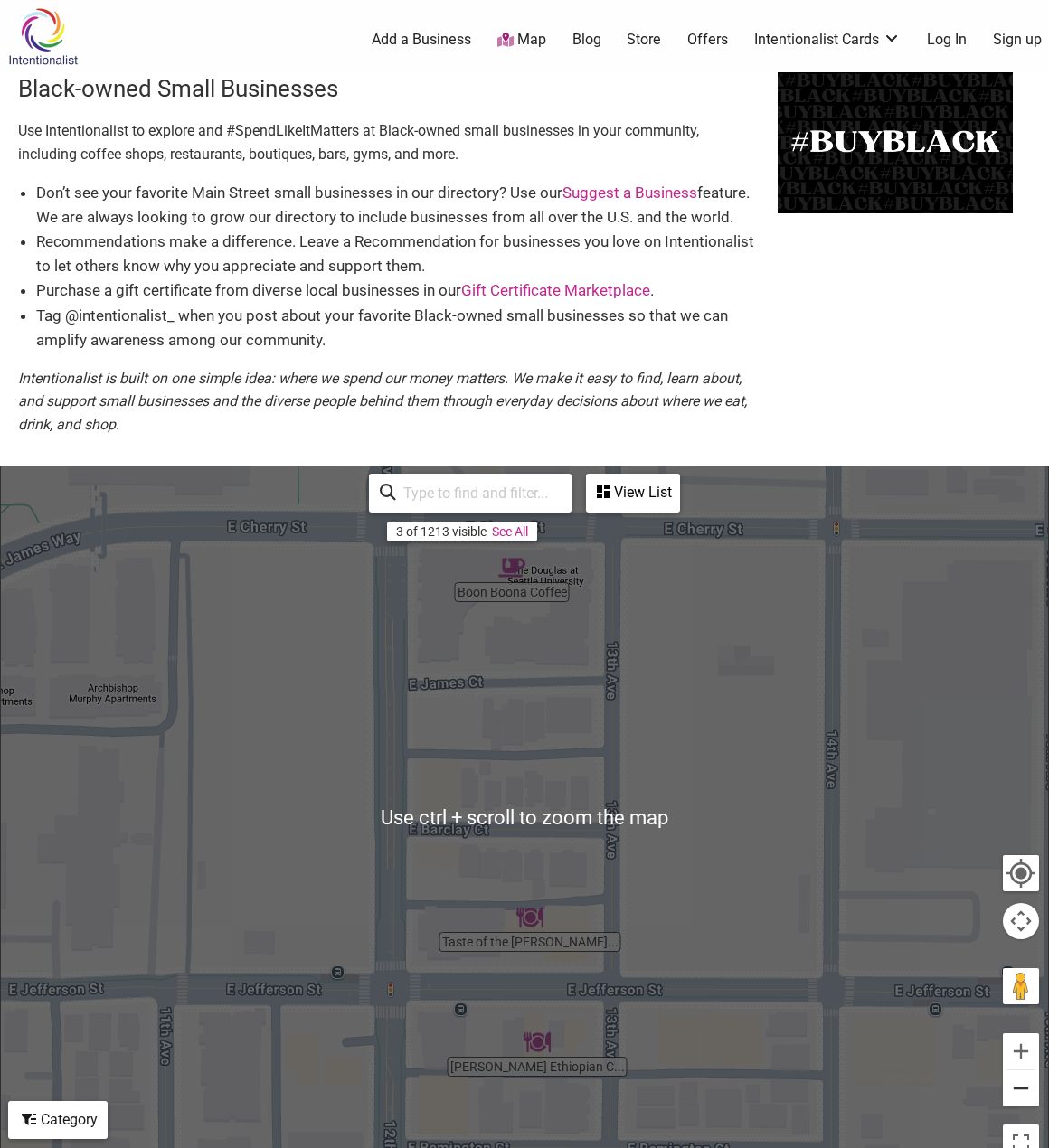
click at [1017, 1095] on button "Zoom out" at bounding box center [1021, 1089] width 36 height 36
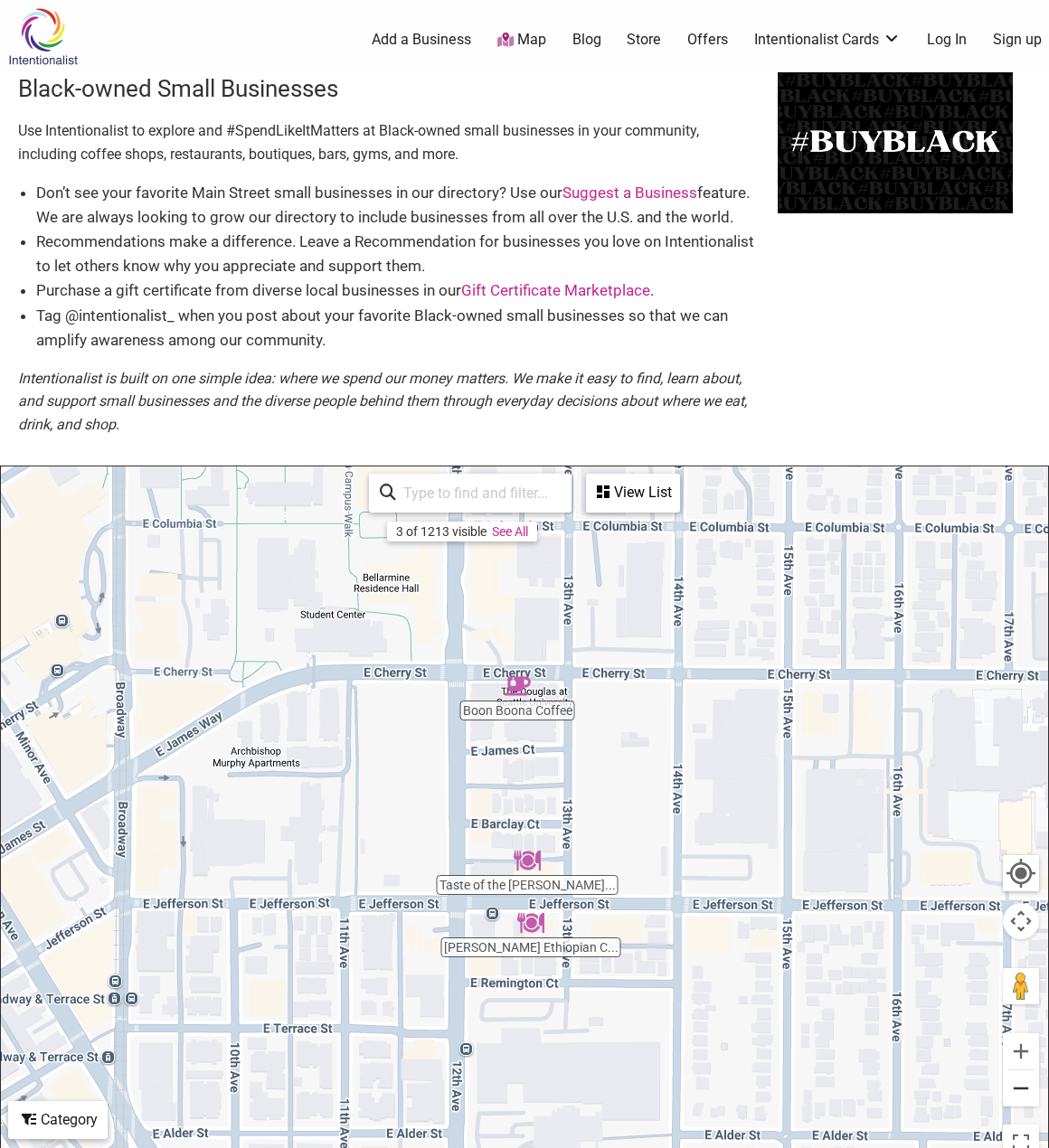
click at [1021, 1076] on button "Zoom out" at bounding box center [1021, 1089] width 36 height 36
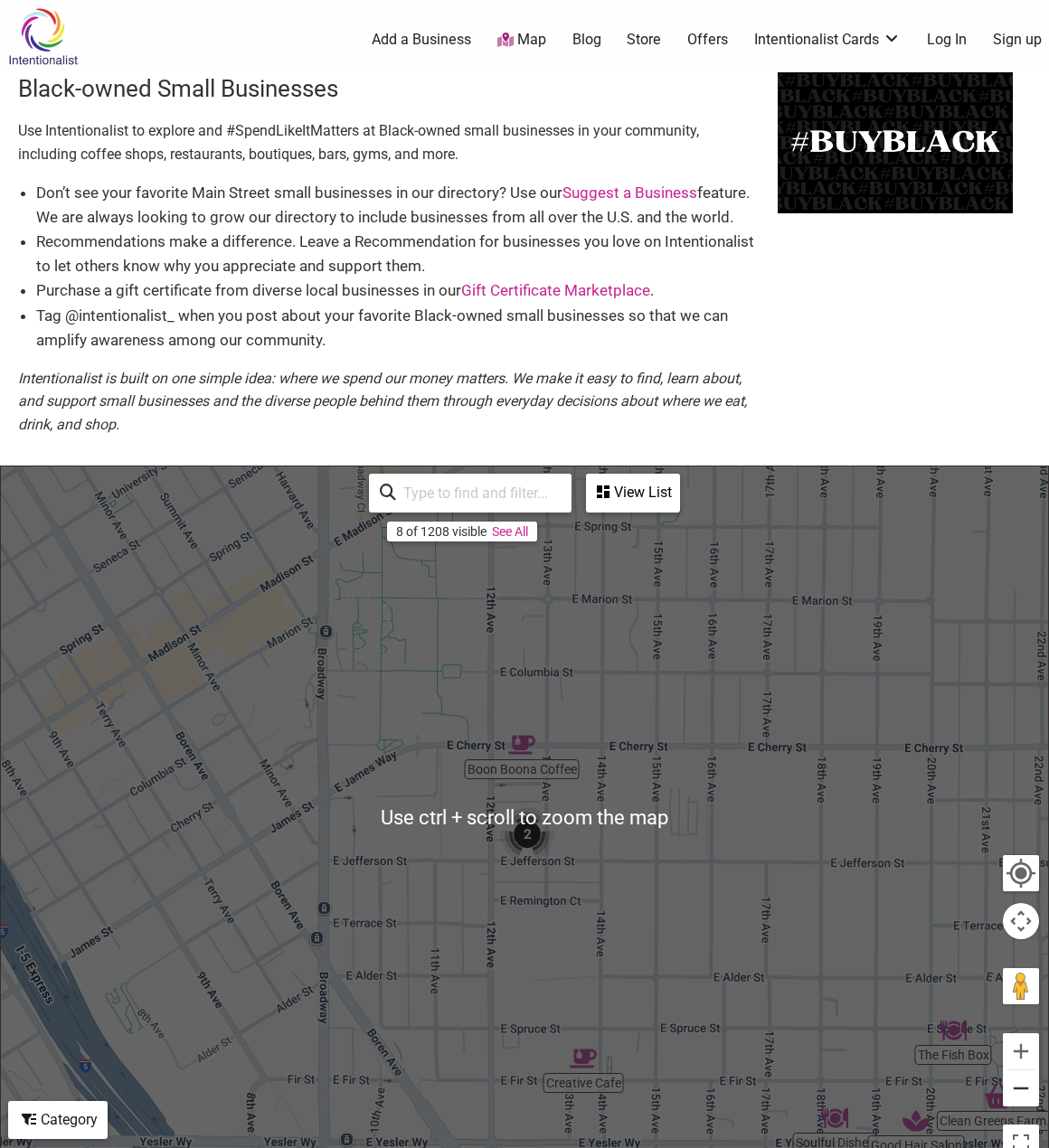
click at [1029, 1089] on button "Zoom out" at bounding box center [1021, 1089] width 36 height 36
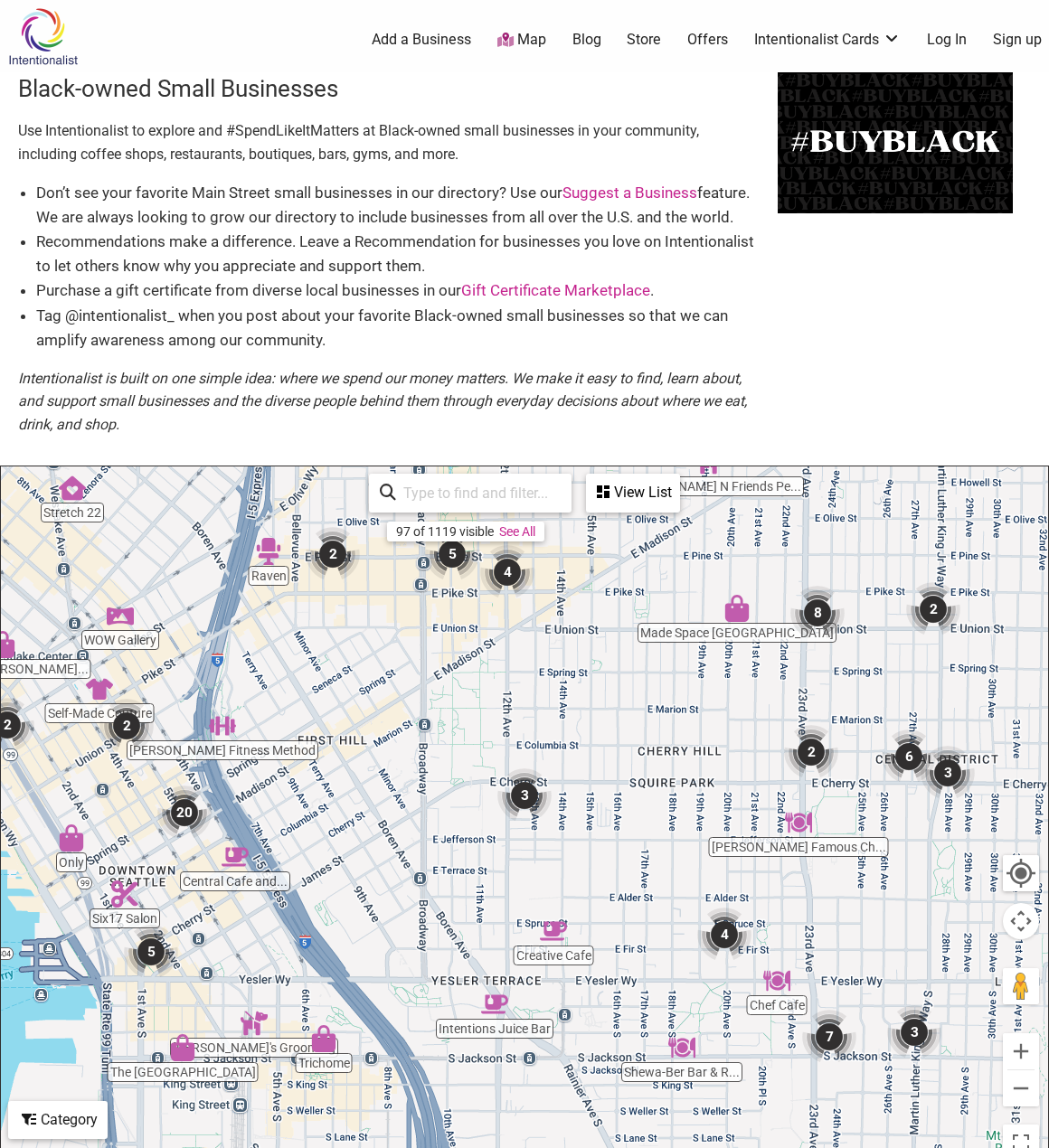
click at [846, 908] on div "To navigate, press the arrow keys." at bounding box center [524, 817] width 1047 height 703
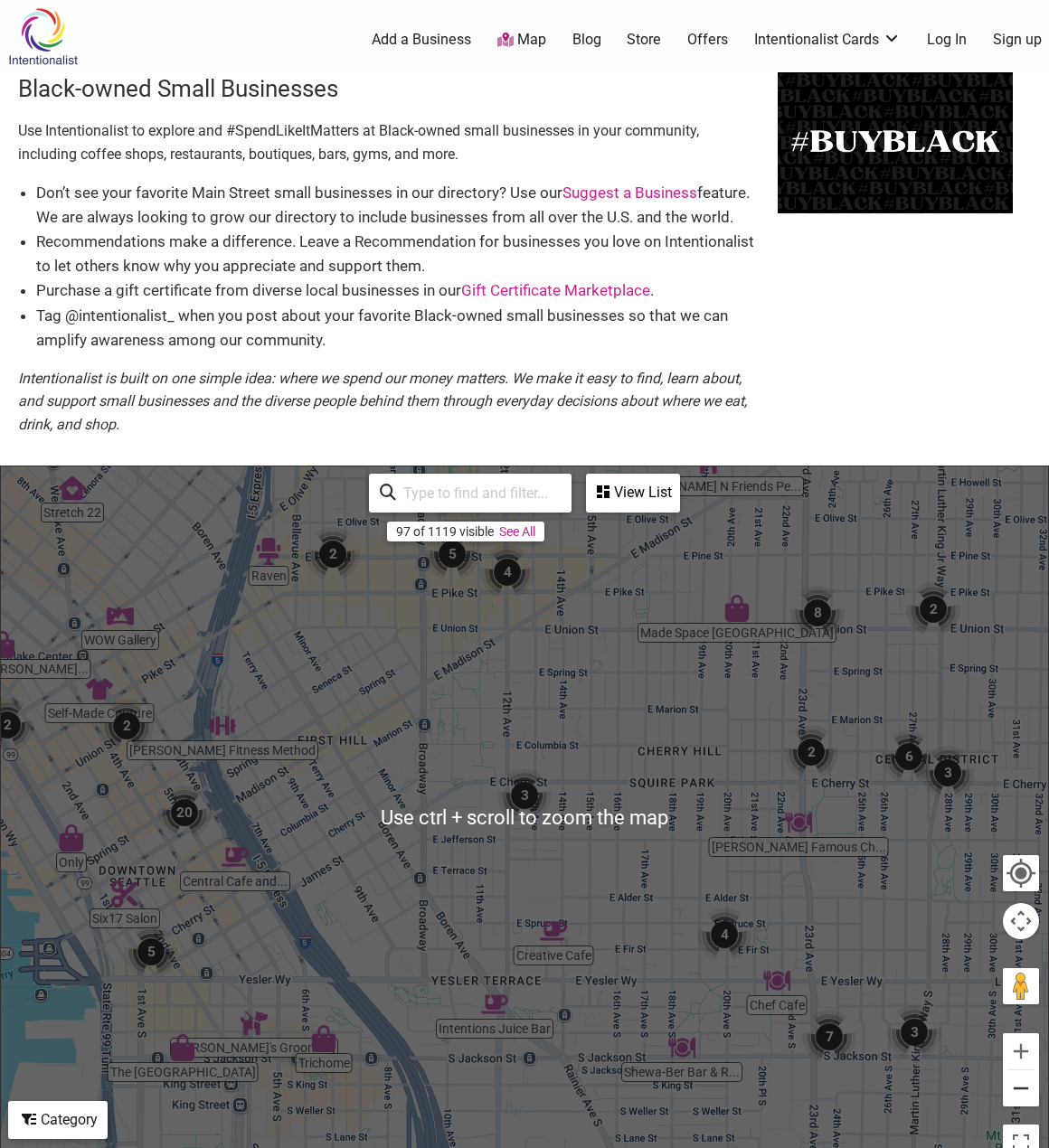
click at [1021, 1077] on button "Zoom out" at bounding box center [1021, 1089] width 36 height 36
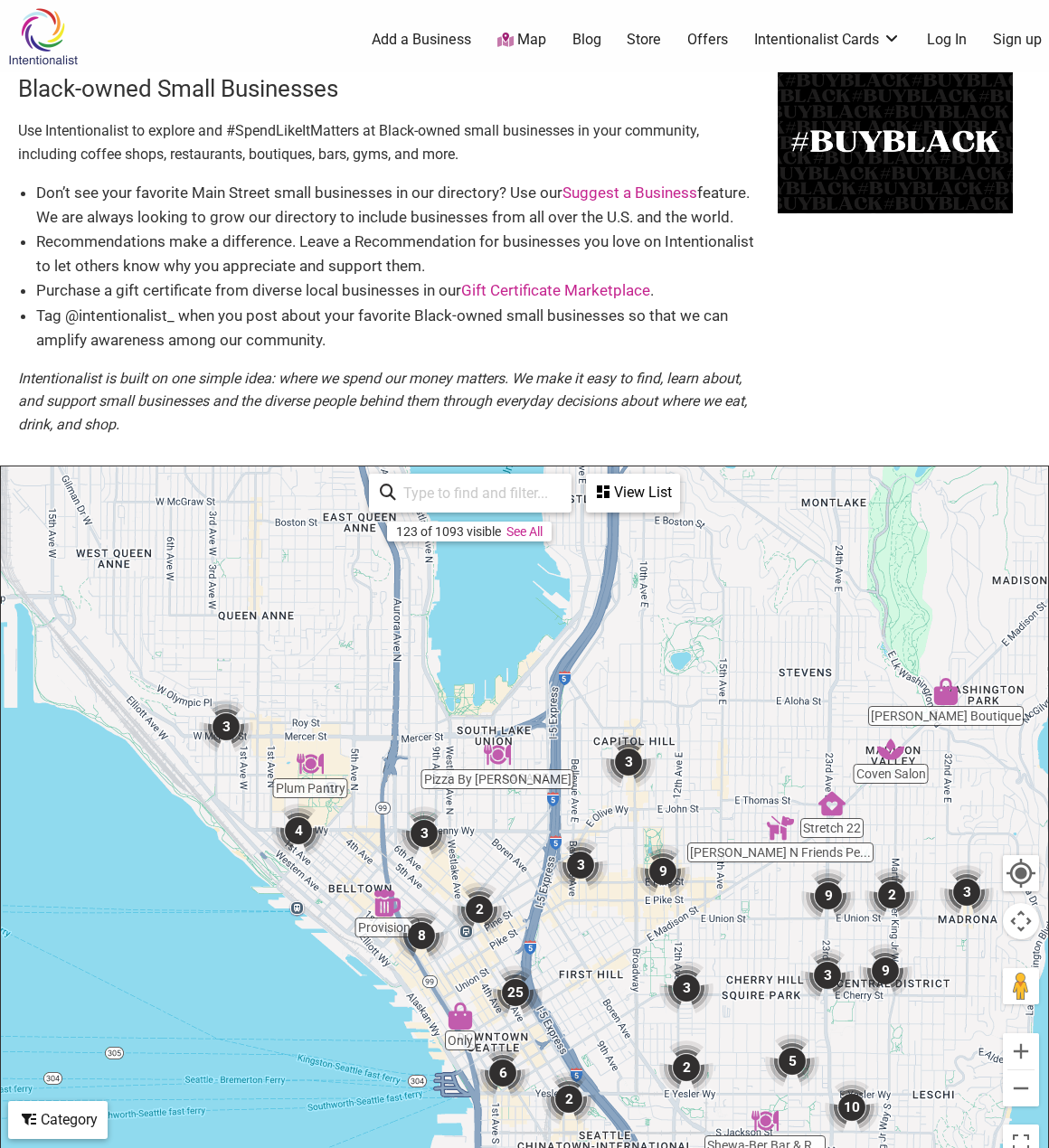
drag, startPoint x: 382, startPoint y: 734, endPoint x: 538, endPoint y: 918, distance: 241.2
click at [541, 922] on div "To navigate, press the arrow keys." at bounding box center [524, 817] width 1047 height 703
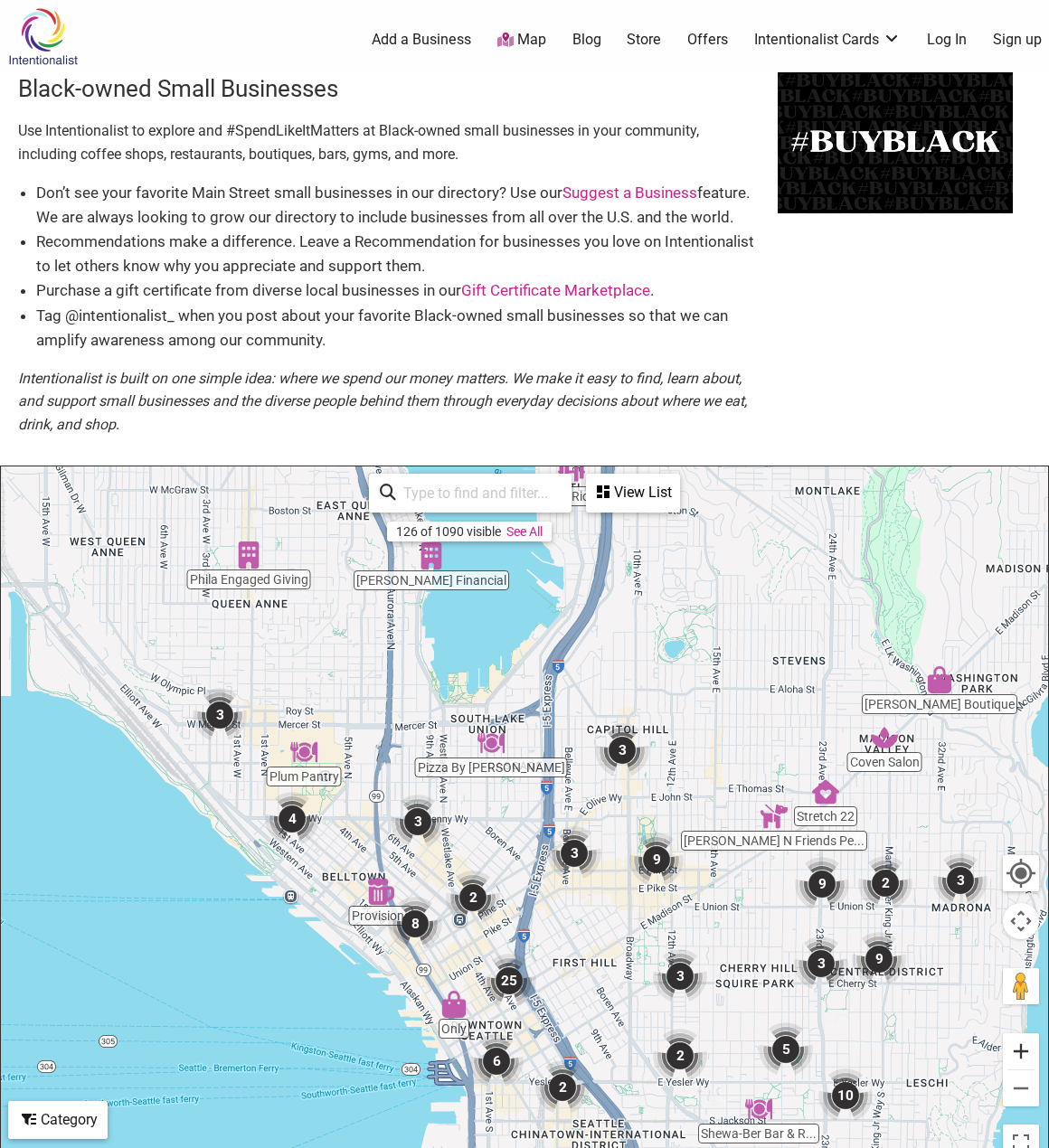
click at [1028, 1057] on button "Zoom in" at bounding box center [1021, 1051] width 36 height 36
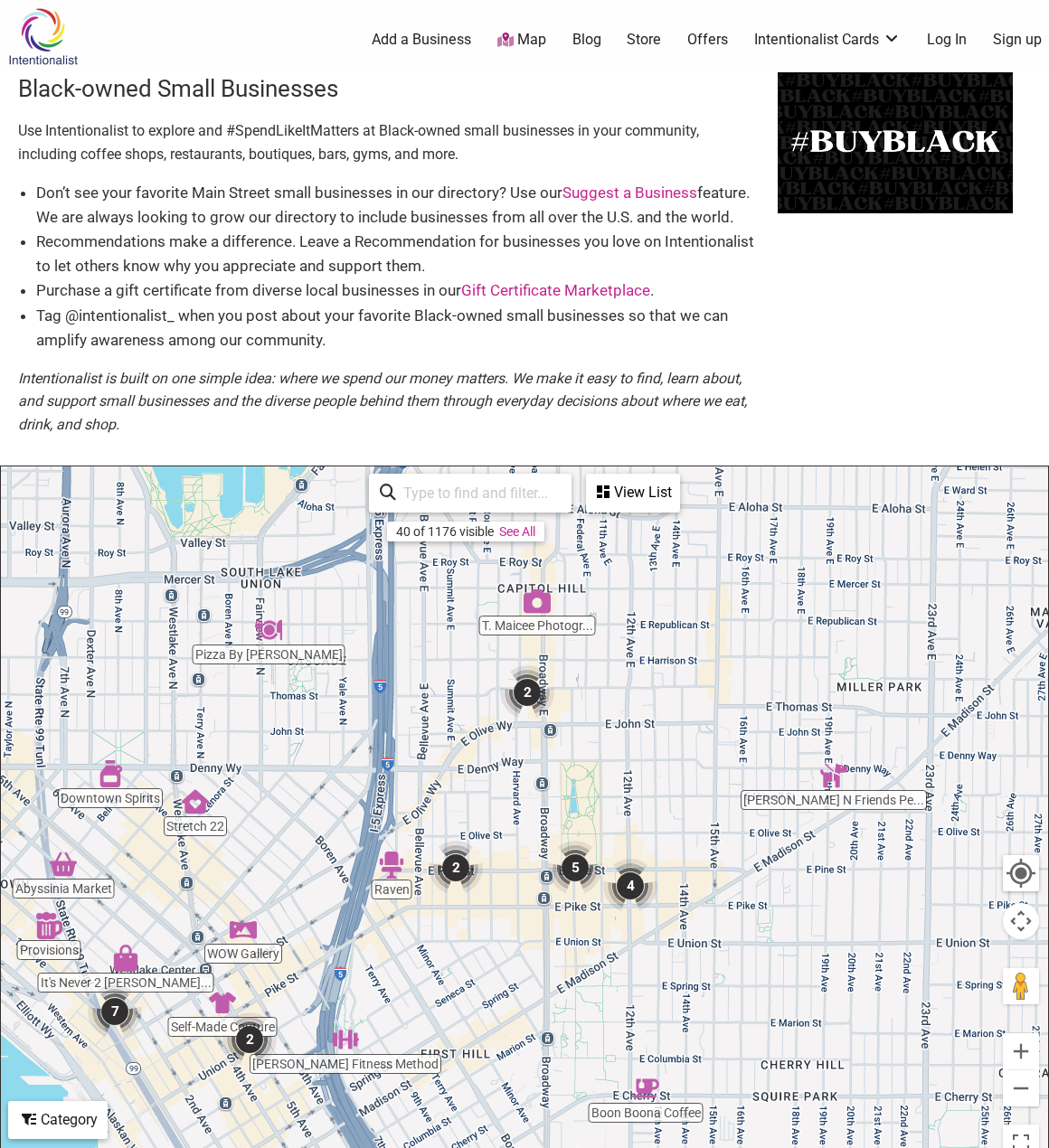
drag, startPoint x: 864, startPoint y: 1009, endPoint x: 670, endPoint y: 956, distance: 201.1
click at [670, 956] on div "To navigate, press the arrow keys." at bounding box center [524, 817] width 1047 height 703
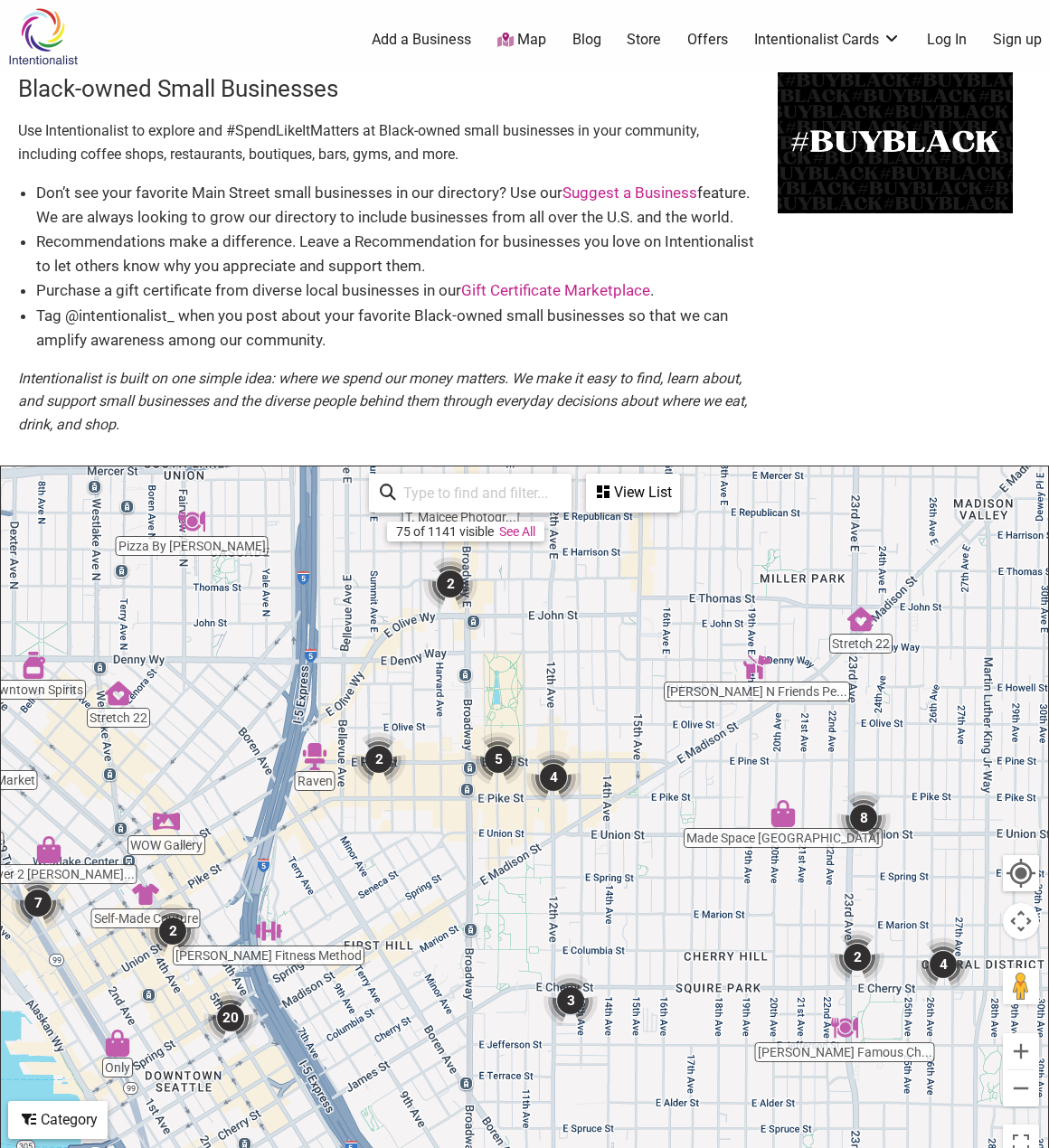
drag, startPoint x: 794, startPoint y: 961, endPoint x: 726, endPoint y: 861, distance: 120.9
click at [726, 861] on div "To navigate, press the arrow keys." at bounding box center [524, 817] width 1047 height 703
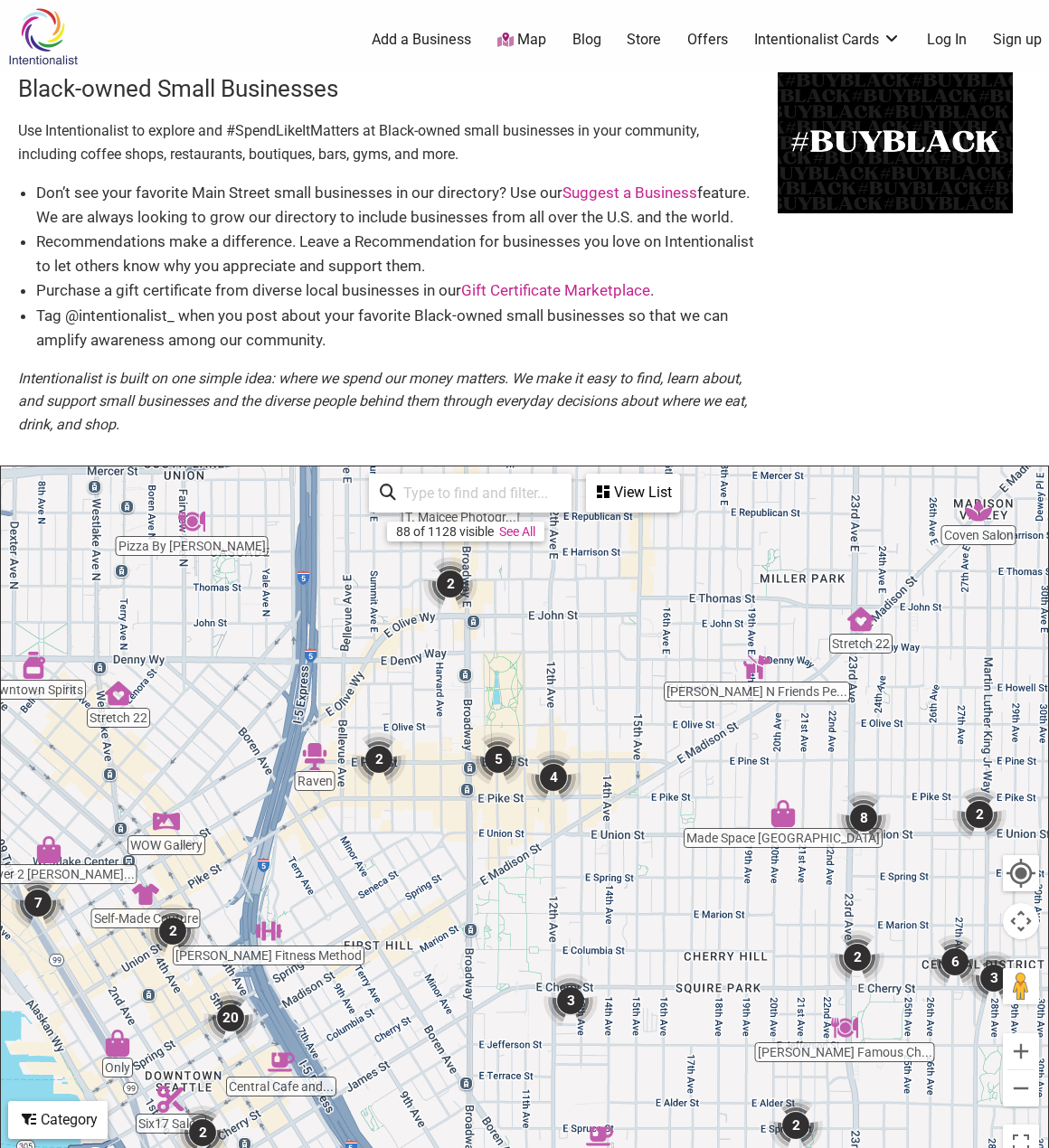
click at [791, 830] on div "To navigate, press the arrow keys." at bounding box center [524, 817] width 1047 height 703
click at [796, 824] on img "Made Space Seattle" at bounding box center [782, 814] width 27 height 27
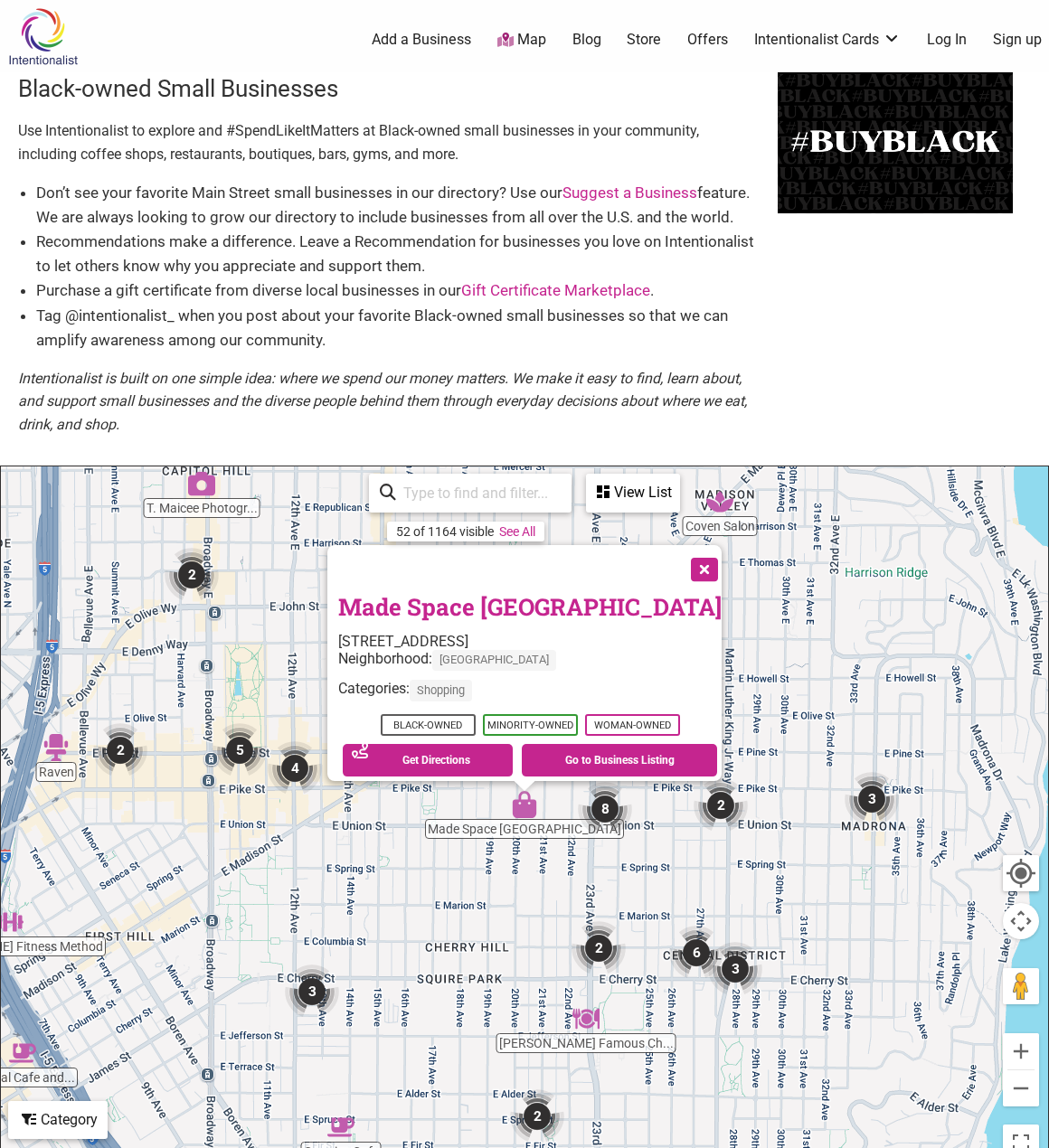
click at [498, 599] on link "Made Space Seattle" at bounding box center [530, 607] width 384 height 31
click at [490, 923] on div "To navigate, press the arrow keys. Made Space Seattle 2002 E Union St, Seattle,…" at bounding box center [524, 817] width 1047 height 703
click at [680, 554] on button "Close" at bounding box center [702, 567] width 46 height 46
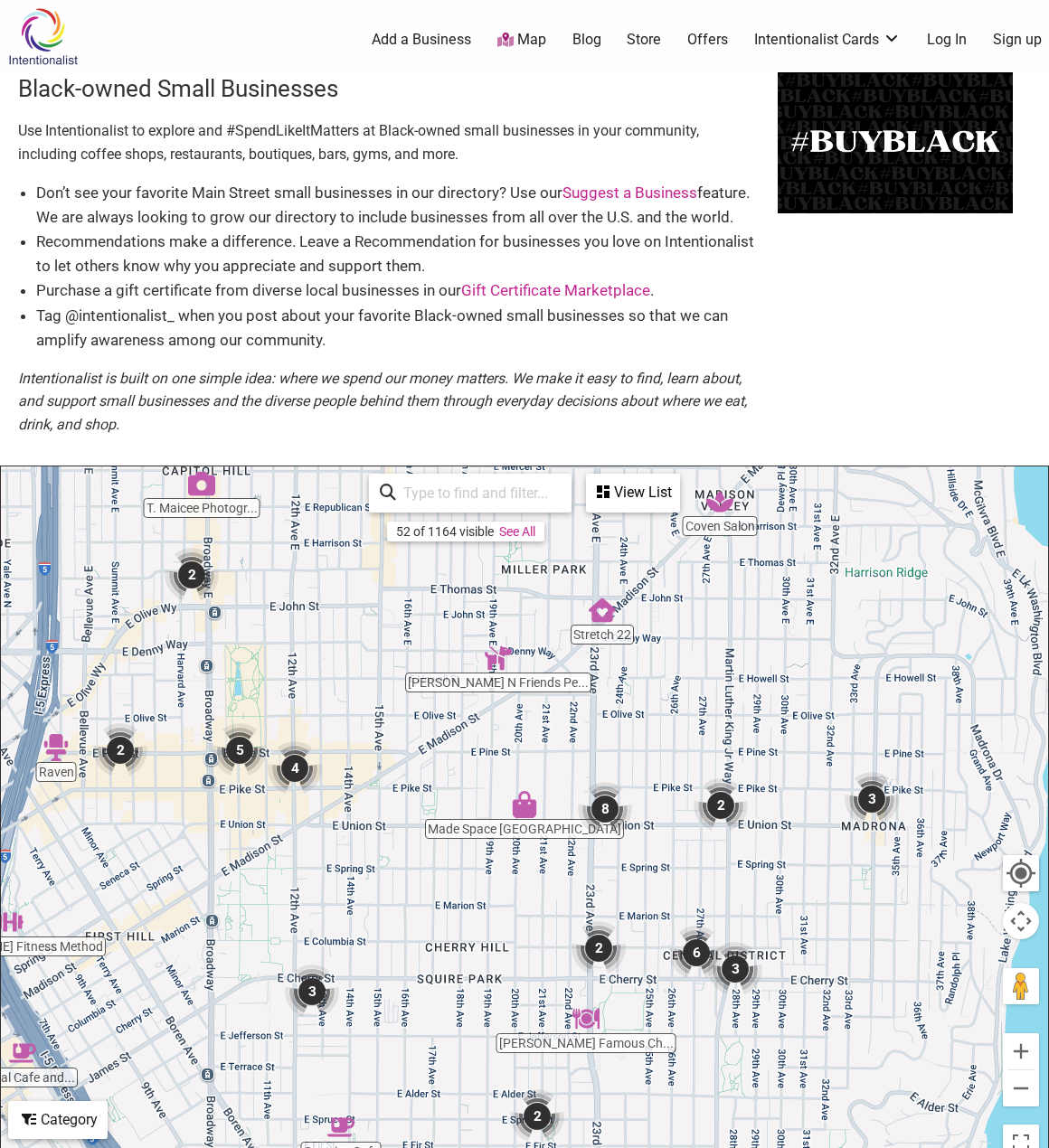
click at [722, 527] on div "To navigate, press the arrow keys." at bounding box center [524, 817] width 1047 height 703
click at [723, 508] on img "Coven Salon" at bounding box center [719, 502] width 27 height 27
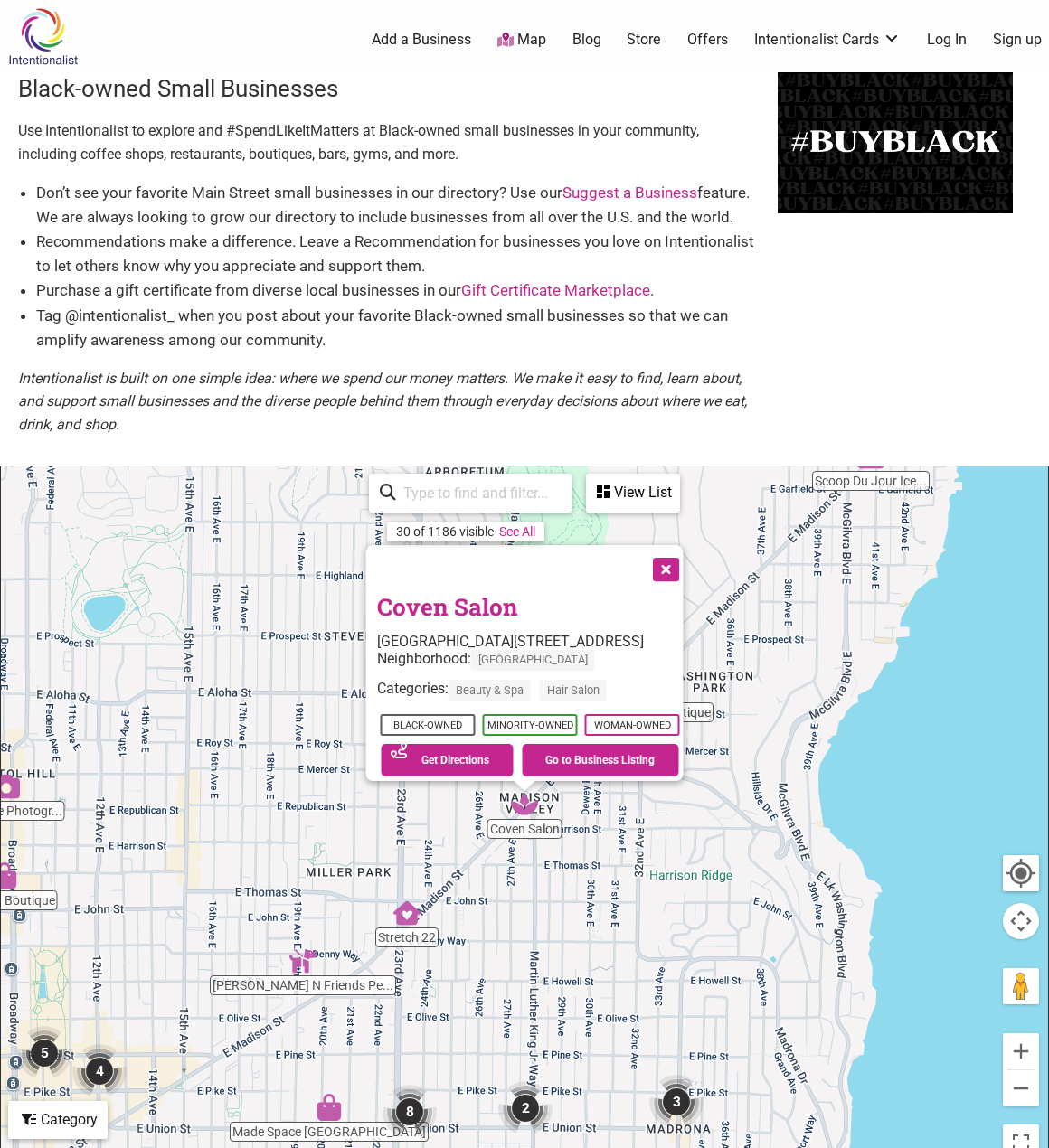
click at [446, 595] on link "Coven Salon" at bounding box center [448, 607] width 141 height 31
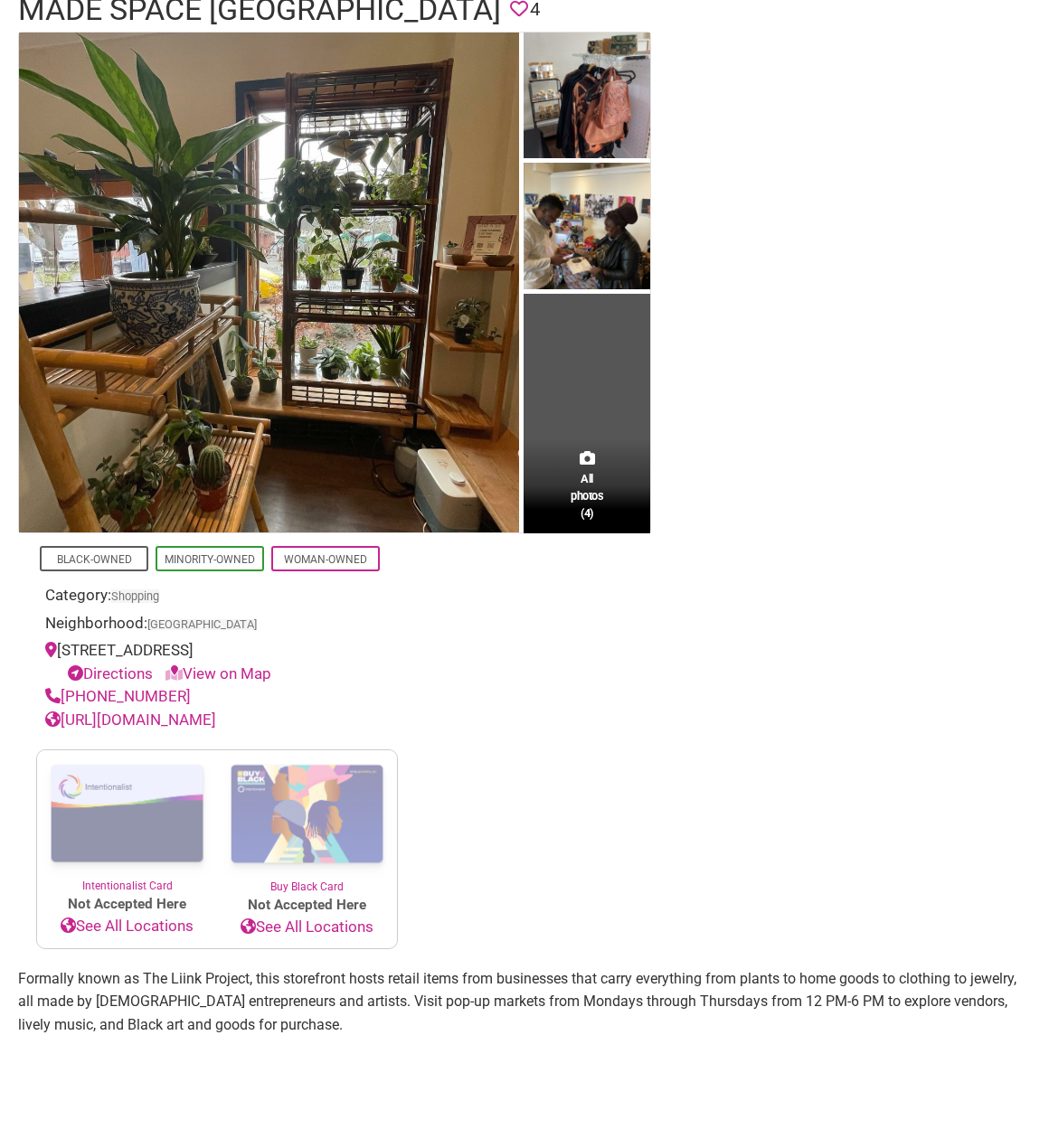
scroll to position [181, 0]
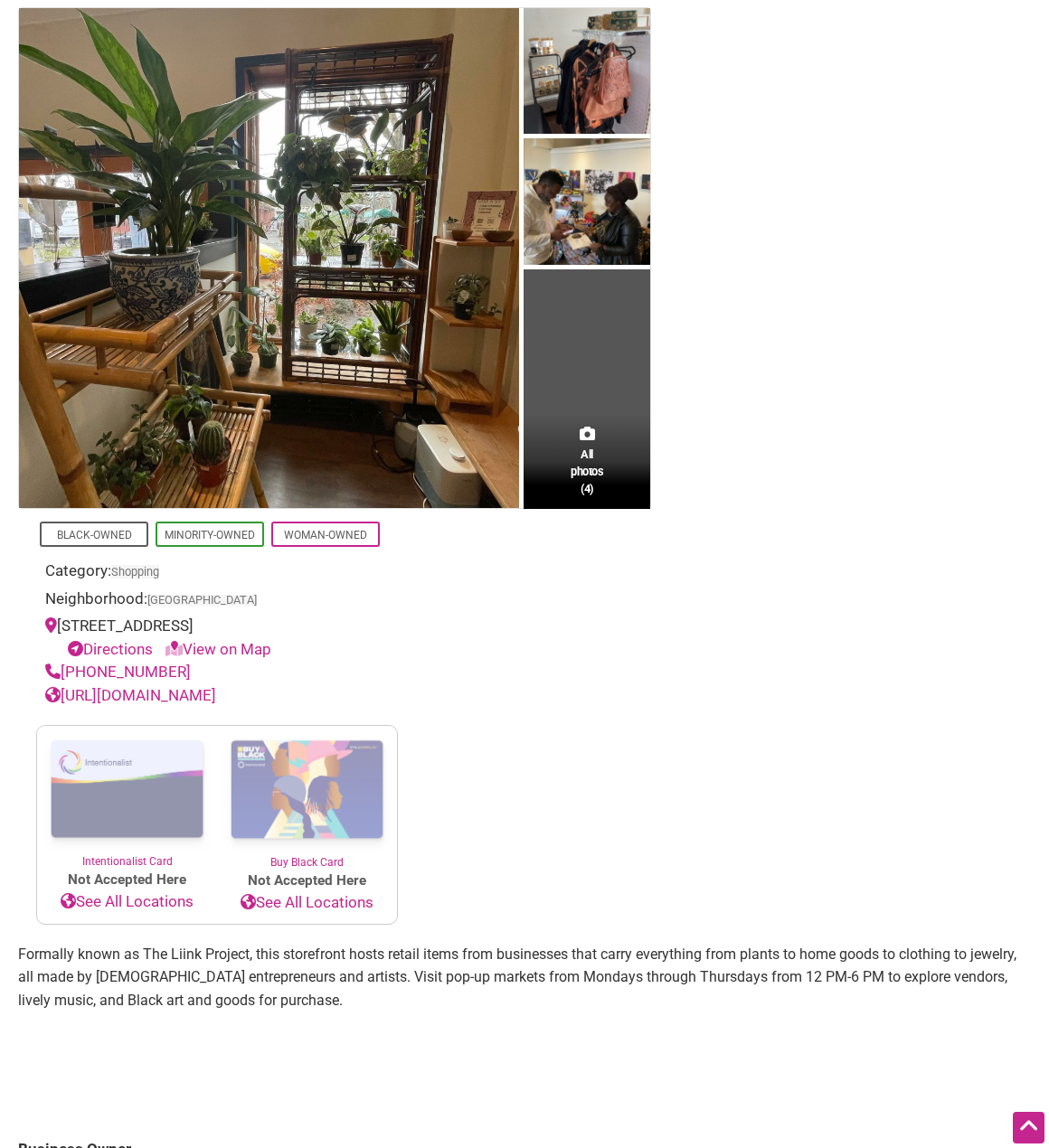
click at [192, 699] on link "[URL][DOMAIN_NAME]" at bounding box center [131, 695] width 171 height 18
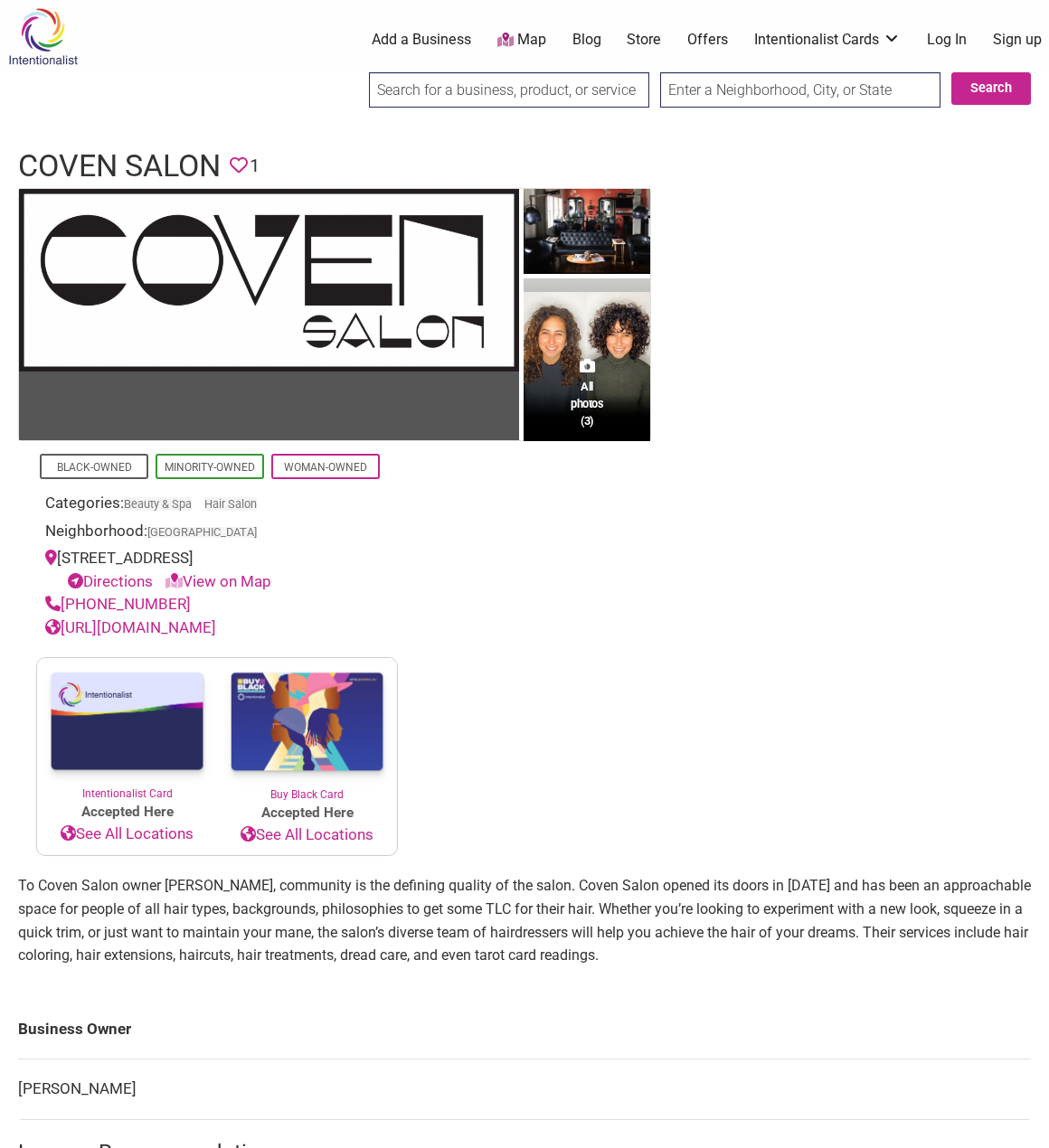
click at [164, 631] on link "[URL][DOMAIN_NAME]" at bounding box center [131, 627] width 171 height 18
